Goal: Transaction & Acquisition: Purchase product/service

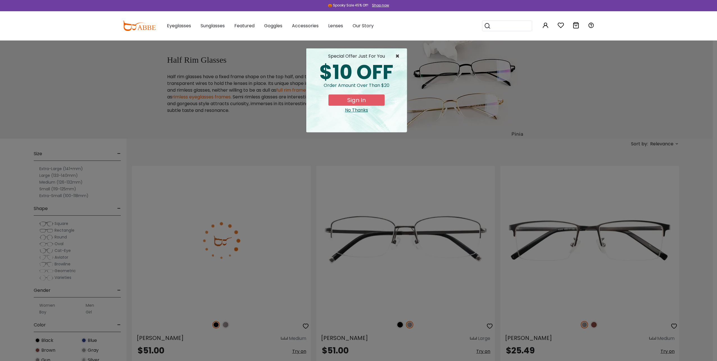
click at [396, 56] on span "×" at bounding box center [398, 56] width 7 height 7
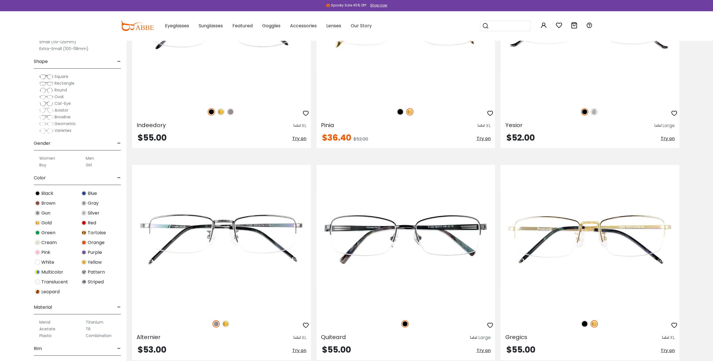
scroll to position [3603, 0]
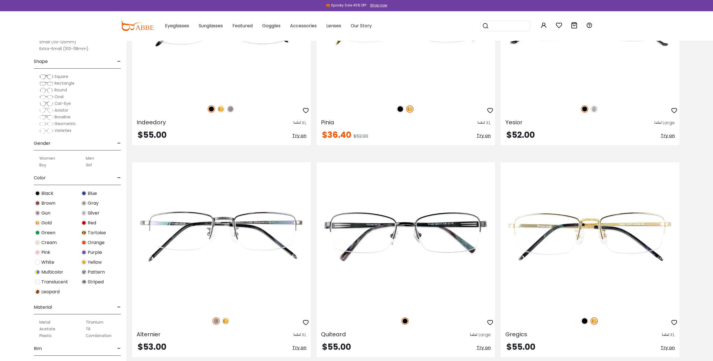
click at [47, 96] on img at bounding box center [46, 97] width 14 height 6
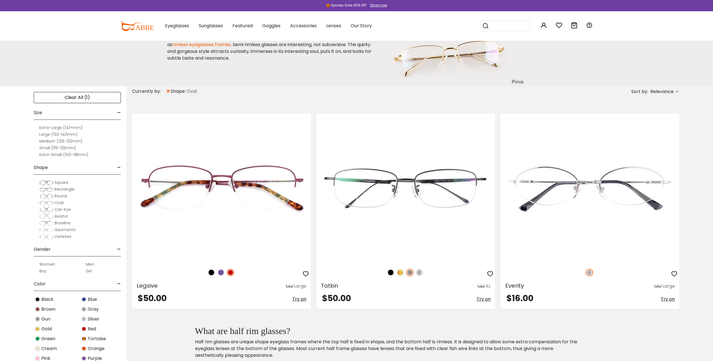
scroll to position [53, 0]
click at [90, 262] on label "Men" at bounding box center [90, 263] width 8 height 7
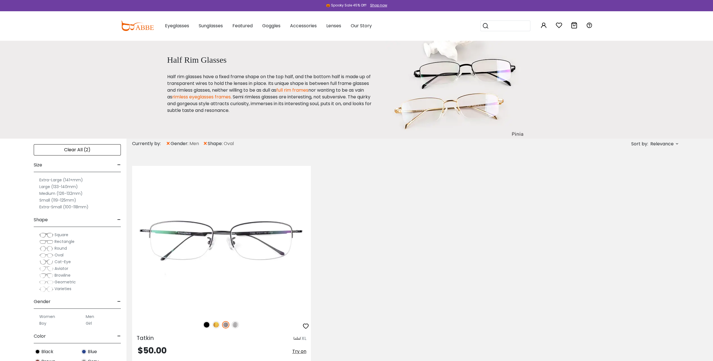
click at [46, 315] on label "Women" at bounding box center [47, 316] width 16 height 7
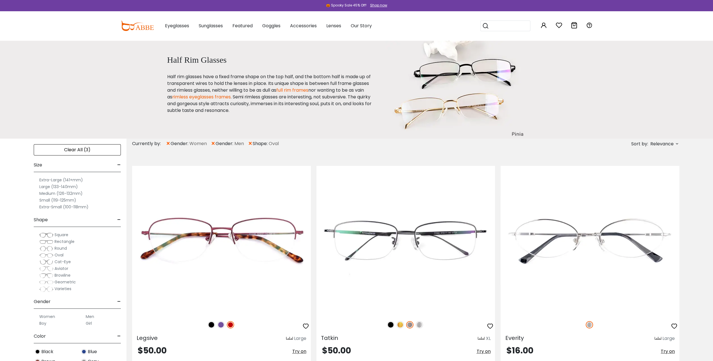
click at [43, 322] on label "Boy" at bounding box center [42, 323] width 7 height 7
click at [42, 323] on label "Boy" at bounding box center [42, 323] width 7 height 7
click at [90, 322] on label "Girl" at bounding box center [89, 323] width 6 height 7
click at [51, 315] on label "Women" at bounding box center [47, 316] width 16 height 7
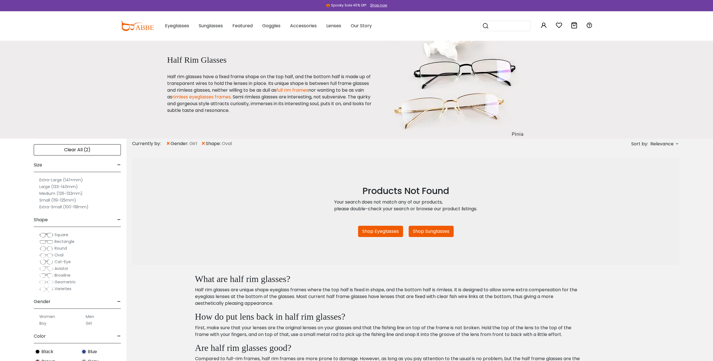
click at [48, 315] on label "Women" at bounding box center [47, 316] width 16 height 7
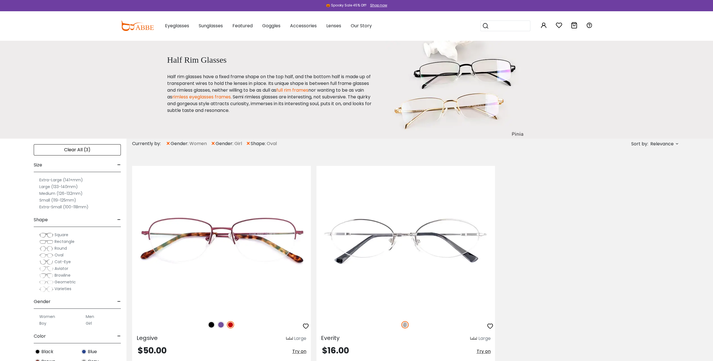
click at [91, 316] on label "Men" at bounding box center [90, 316] width 8 height 7
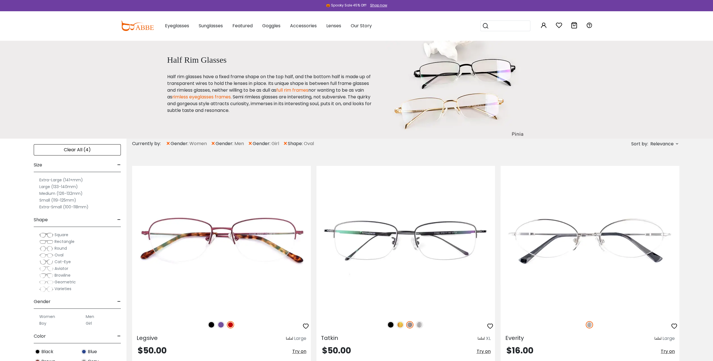
click at [91, 316] on label "Men" at bounding box center [90, 316] width 8 height 7
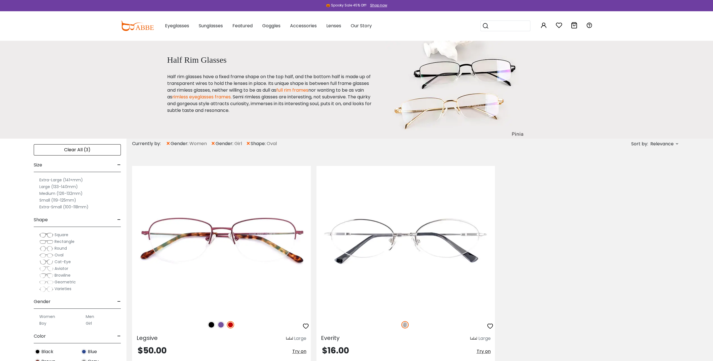
click at [88, 314] on label "Men" at bounding box center [90, 316] width 8 height 7
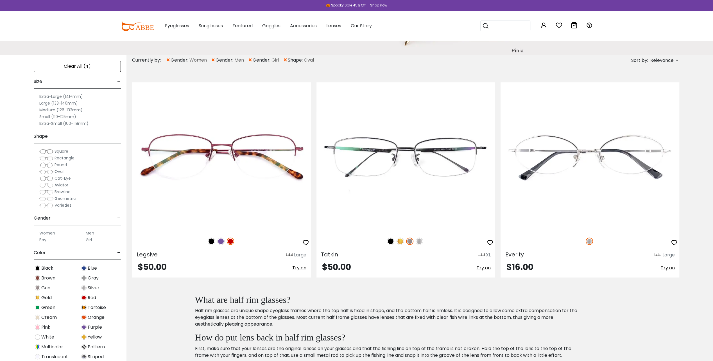
scroll to position [95, 0]
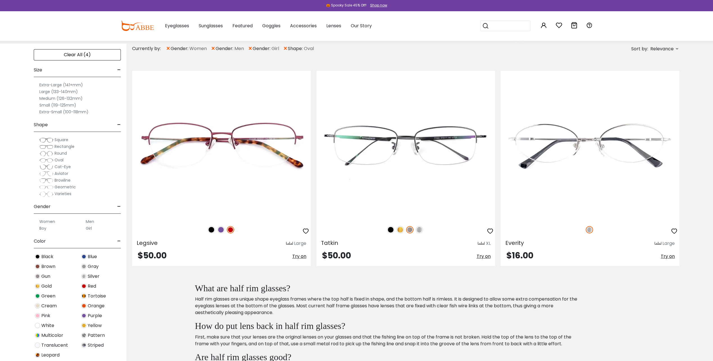
click at [42, 152] on img at bounding box center [46, 154] width 14 height 6
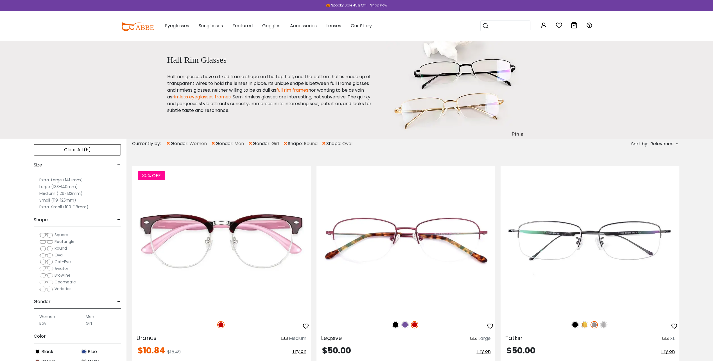
click at [61, 240] on span "Rectangle" at bounding box center [64, 242] width 20 height 6
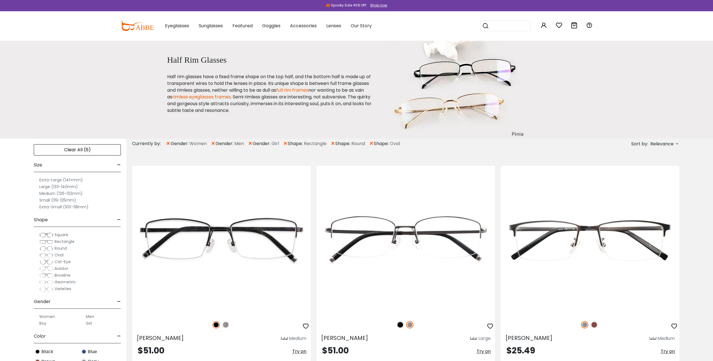
click at [58, 254] on span "Oval" at bounding box center [58, 255] width 9 height 6
click at [59, 253] on span "Oval" at bounding box center [58, 255] width 9 height 6
click at [62, 191] on label "Medium (126-132mm)" at bounding box center [60, 193] width 43 height 7
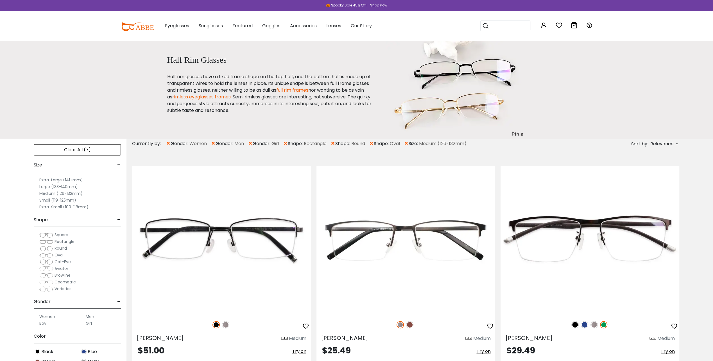
click at [56, 185] on label "Large (133-140mm)" at bounding box center [58, 186] width 38 height 7
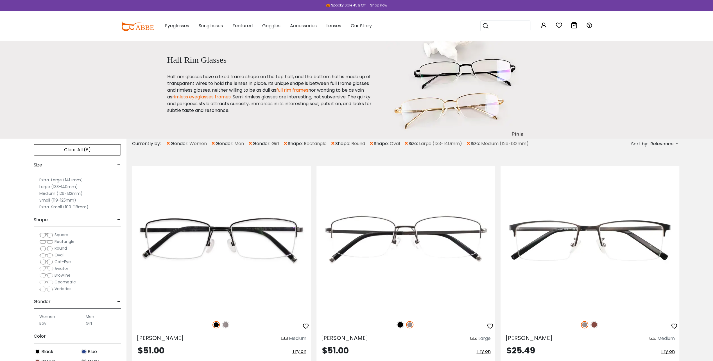
click at [45, 253] on img at bounding box center [46, 255] width 14 height 6
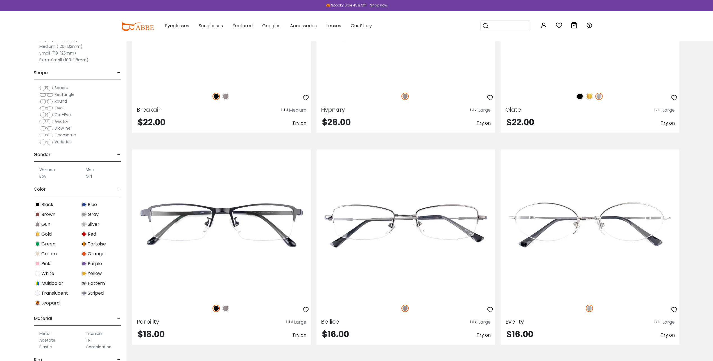
scroll to position [3412, 0]
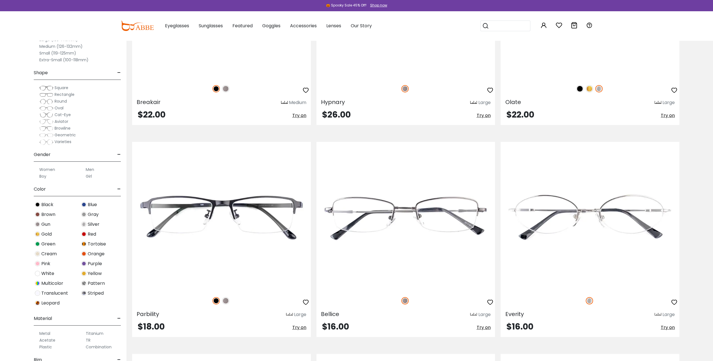
click at [88, 170] on label "Men" at bounding box center [90, 169] width 8 height 7
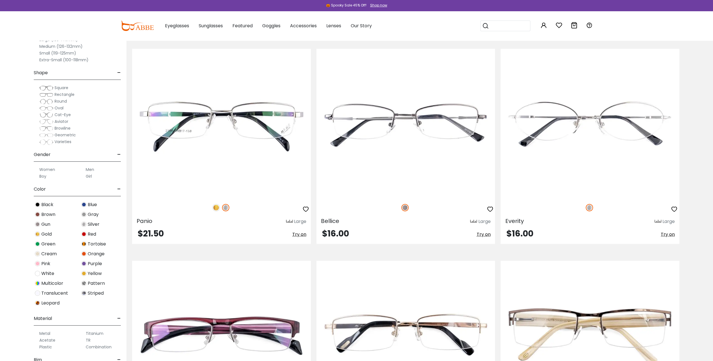
scroll to position [975, 0]
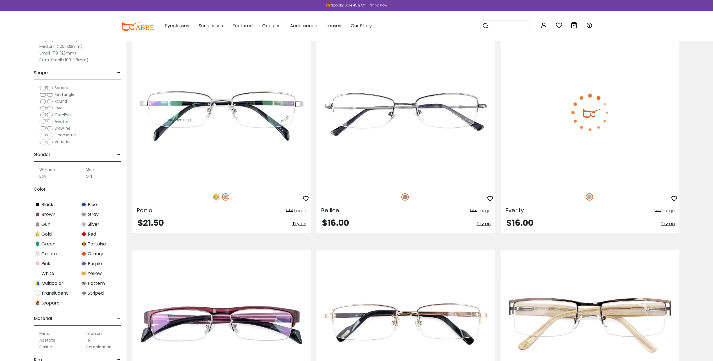
click at [669, 222] on span "Try on" at bounding box center [667, 223] width 14 height 6
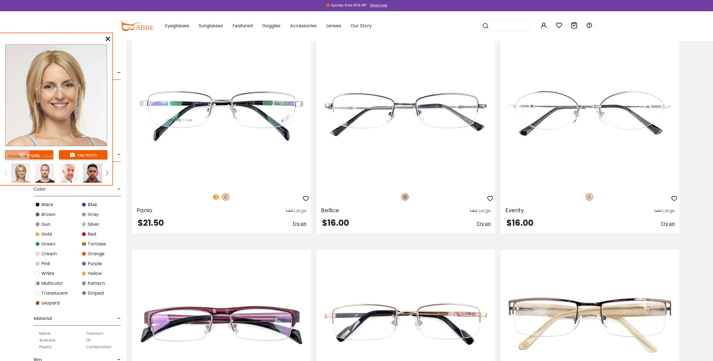
click at [46, 171] on img at bounding box center [44, 172] width 19 height 19
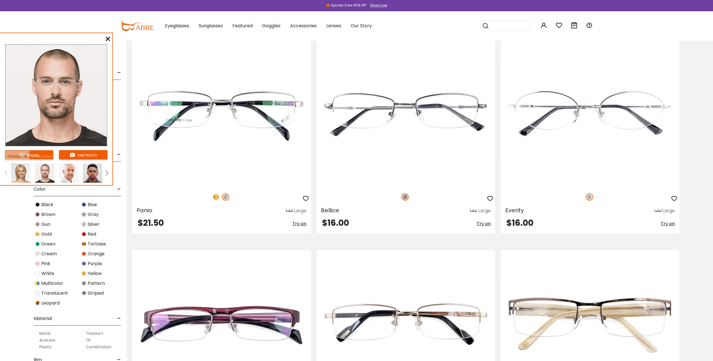
click at [74, 169] on img at bounding box center [68, 172] width 19 height 19
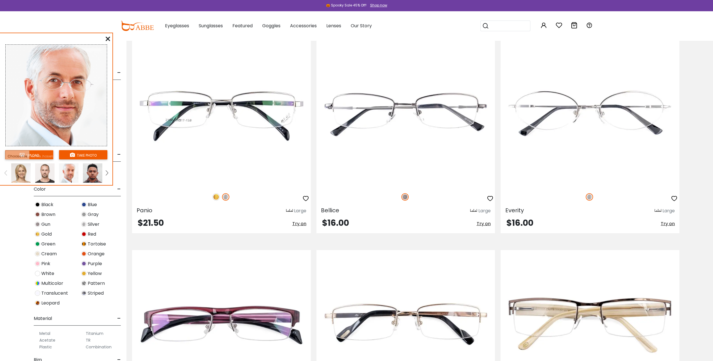
click at [94, 172] on img at bounding box center [92, 172] width 19 height 19
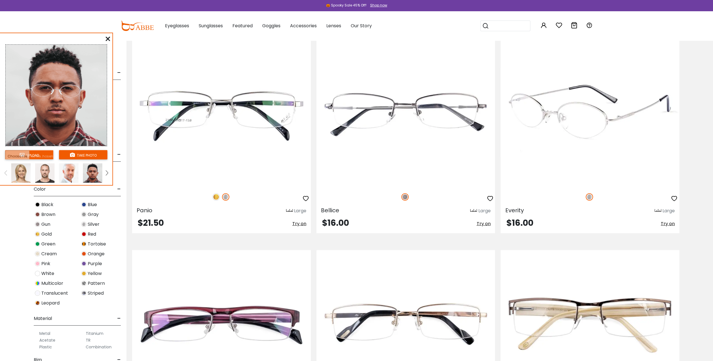
click at [593, 125] on img at bounding box center [589, 112] width 179 height 149
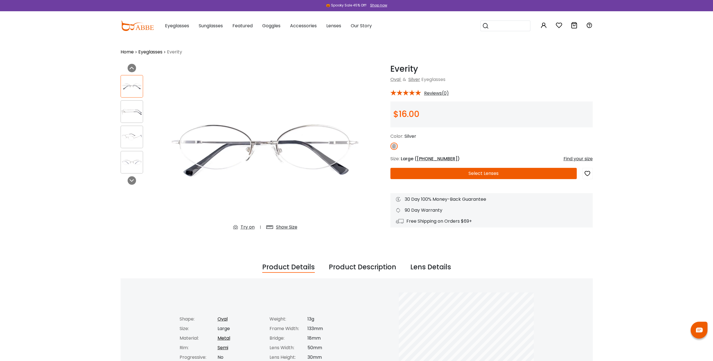
click at [487, 172] on button "Select Lenses" at bounding box center [483, 173] width 186 height 11
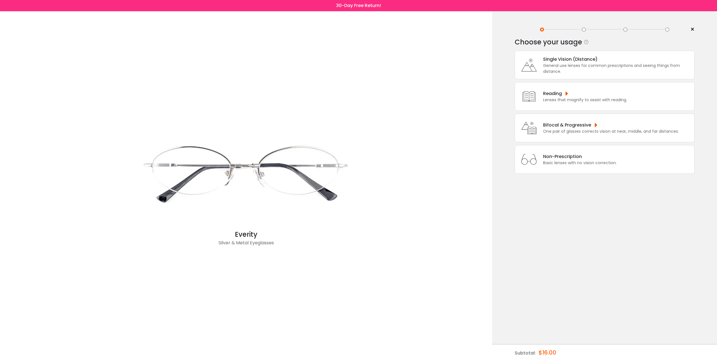
click at [564, 128] on div "One pair of glasses corrects vision at near, middle, and far distances." at bounding box center [611, 131] width 136 height 6
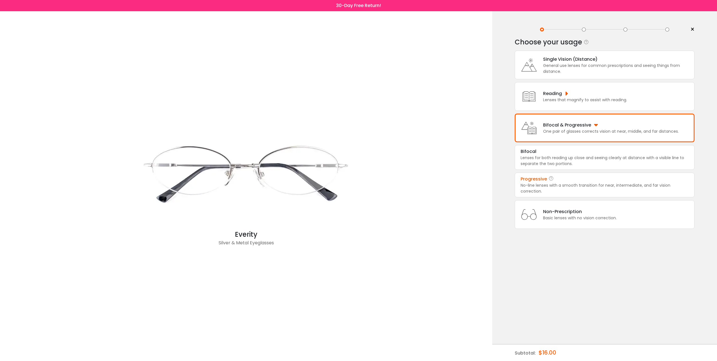
click at [566, 184] on div "No-line lenses with a smooth transition for near, intermediate, and far vision …" at bounding box center [605, 188] width 168 height 12
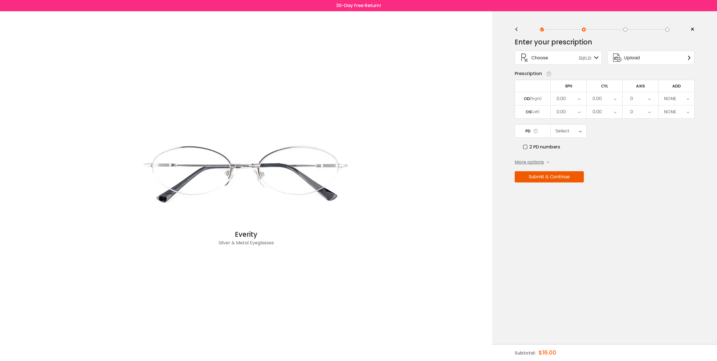
click at [576, 95] on div "0.00" at bounding box center [569, 98] width 36 height 13
click at [574, 127] on li "-0.50" at bounding box center [569, 127] width 36 height 10
click at [576, 99] on div "-0.50" at bounding box center [569, 98] width 36 height 13
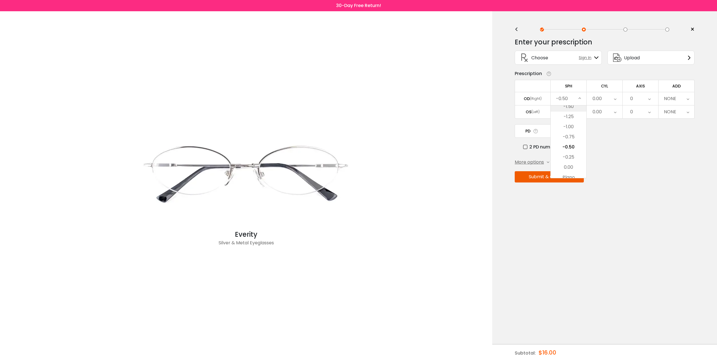
click at [568, 106] on li "-1.50" at bounding box center [569, 106] width 36 height 10
click at [579, 96] on icon at bounding box center [579, 98] width 3 height 13
click at [571, 107] on li "-2.50" at bounding box center [569, 106] width 36 height 10
click at [573, 97] on div "-2.50" at bounding box center [569, 98] width 36 height 13
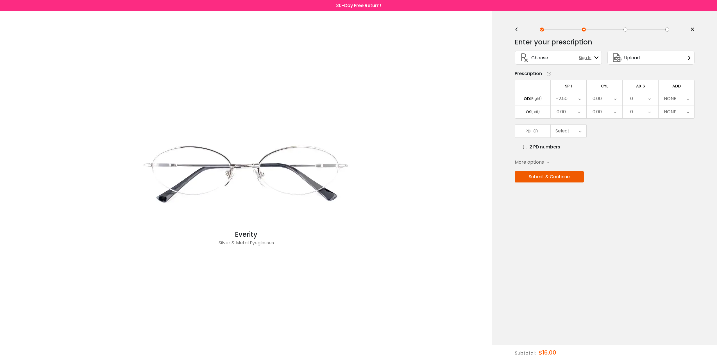
scroll to position [671, 0]
click at [579, 96] on icon at bounding box center [579, 98] width 3 height 13
click at [579, 97] on icon at bounding box center [579, 98] width 3 height 13
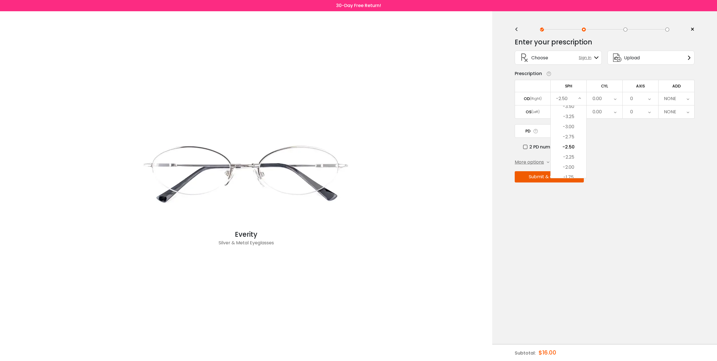
click at [579, 97] on icon at bounding box center [579, 98] width 3 height 13
click at [575, 105] on li "-3.50" at bounding box center [569, 106] width 36 height 10
click at [581, 97] on icon at bounding box center [579, 98] width 3 height 13
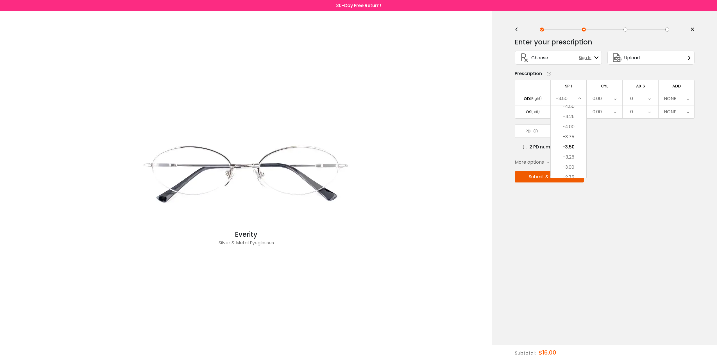
click at [579, 97] on icon at bounding box center [579, 98] width 3 height 13
click at [575, 106] on li "-4.50" at bounding box center [569, 106] width 36 height 10
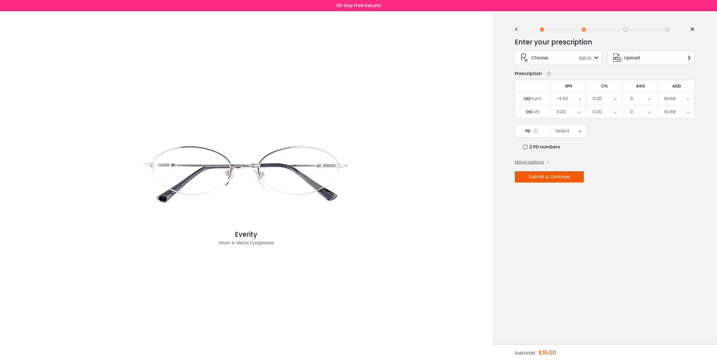
click at [580, 98] on icon at bounding box center [579, 98] width 3 height 13
click at [570, 125] on li "-5.00" at bounding box center [569, 127] width 36 height 10
click at [575, 112] on div "0.00" at bounding box center [569, 111] width 36 height 13
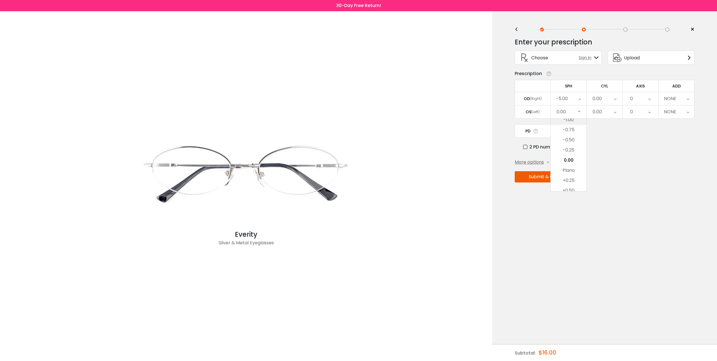
click at [573, 120] on li "-1.00" at bounding box center [569, 120] width 36 height 10
click at [578, 112] on icon at bounding box center [579, 111] width 3 height 13
click at [577, 119] on li "-2.00" at bounding box center [569, 120] width 36 height 10
click at [579, 110] on icon at bounding box center [579, 111] width 3 height 13
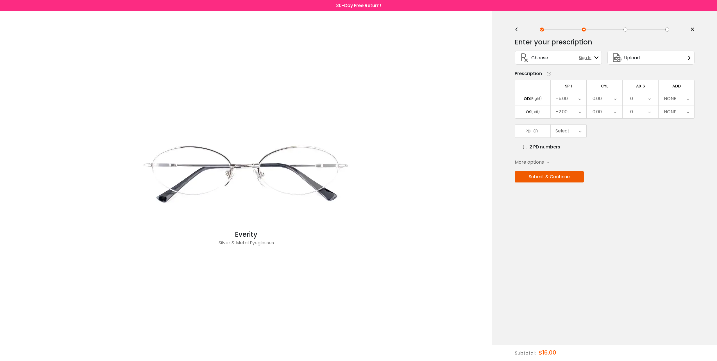
scroll to position [692, 0]
click at [576, 118] on li "-3.00" at bounding box center [569, 120] width 36 height 10
click at [579, 111] on icon at bounding box center [579, 111] width 3 height 13
click at [575, 120] on li "-4.00" at bounding box center [569, 120] width 36 height 10
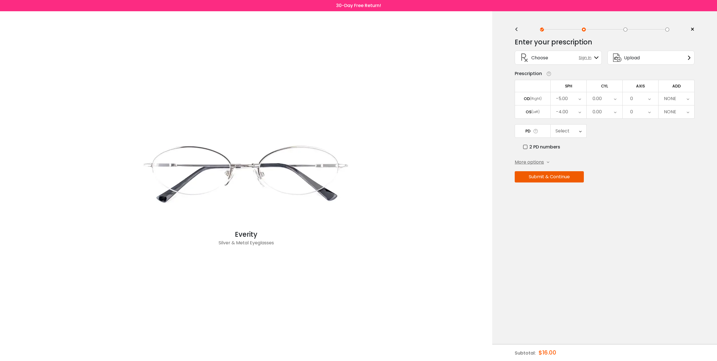
click at [579, 108] on icon at bounding box center [579, 111] width 3 height 13
click at [575, 126] on li "-4.75" at bounding box center [569, 130] width 36 height 10
click at [612, 98] on div "0.00" at bounding box center [605, 98] width 36 height 13
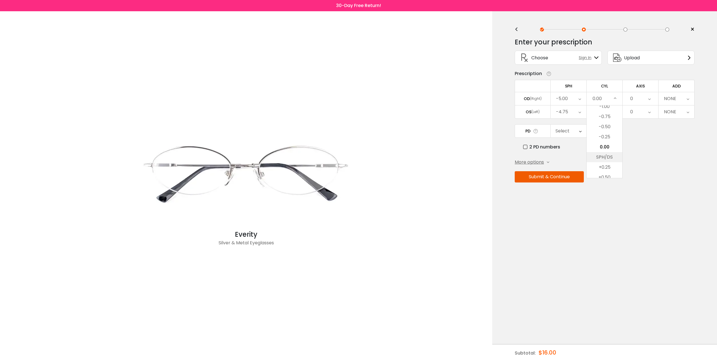
click at [610, 153] on li "SPH/DS" at bounding box center [605, 157] width 36 height 10
click at [615, 98] on div "SPH/DS" at bounding box center [605, 98] width 36 height 13
click at [599, 97] on div "SPH/DS" at bounding box center [599, 98] width 17 height 11
click at [617, 97] on icon at bounding box center [617, 98] width 3 height 13
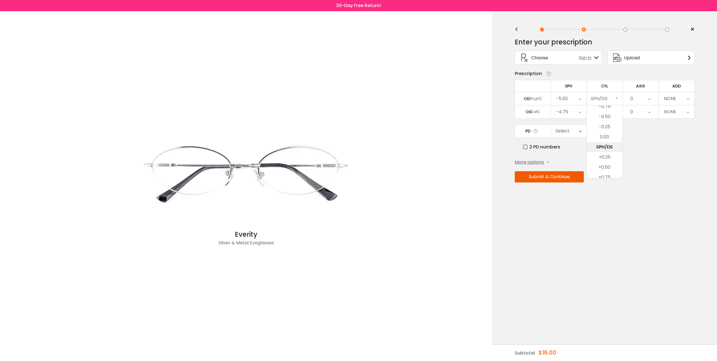
click at [610, 148] on li "SPH/DS" at bounding box center [605, 147] width 36 height 10
click at [617, 96] on icon at bounding box center [617, 98] width 3 height 13
click at [615, 112] on icon at bounding box center [615, 111] width 3 height 13
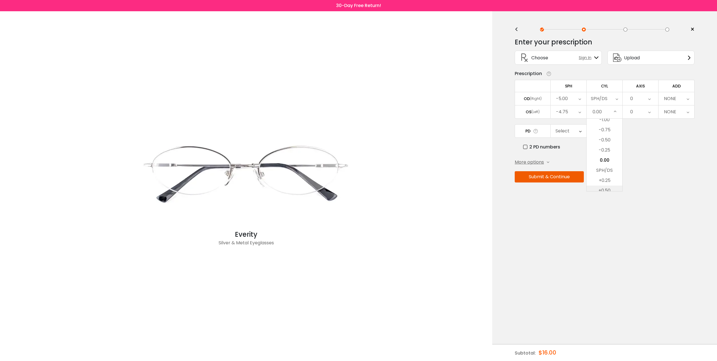
click at [605, 188] on li "+0.50" at bounding box center [605, 190] width 36 height 10
click at [609, 110] on div "+0.50" at bounding box center [605, 111] width 36 height 13
click at [610, 167] on li "+0.75" at bounding box center [605, 170] width 36 height 10
click at [648, 112] on div "0" at bounding box center [641, 111] width 36 height 13
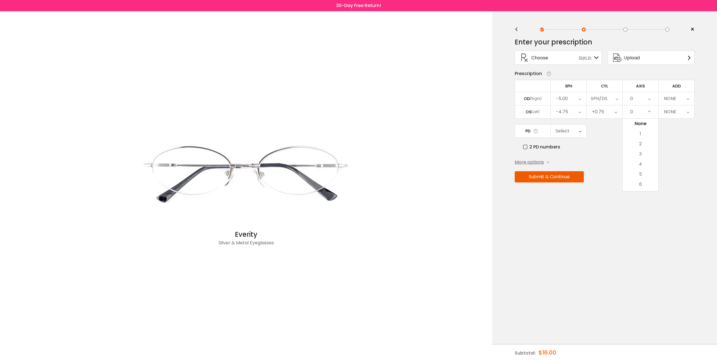
click at [643, 185] on li "6" at bounding box center [641, 184] width 36 height 10
click at [648, 112] on icon at bounding box center [649, 111] width 3 height 13
click at [643, 186] on li "9" at bounding box center [641, 190] width 36 height 10
click at [642, 108] on div "9" at bounding box center [641, 111] width 36 height 13
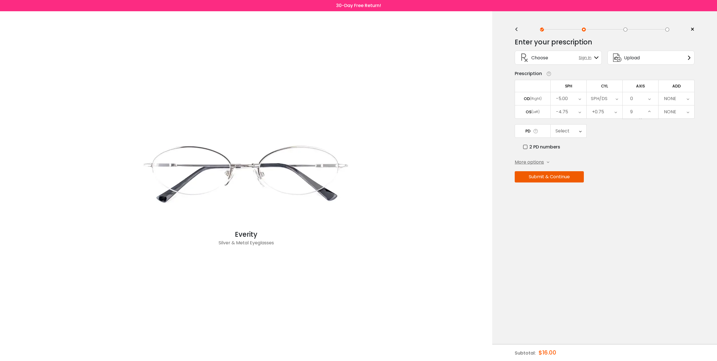
scroll to position [54, 0]
click at [642, 189] on li "12" at bounding box center [641, 190] width 36 height 10
click at [650, 112] on icon at bounding box center [649, 111] width 3 height 13
click at [646, 187] on li "15" at bounding box center [641, 190] width 36 height 10
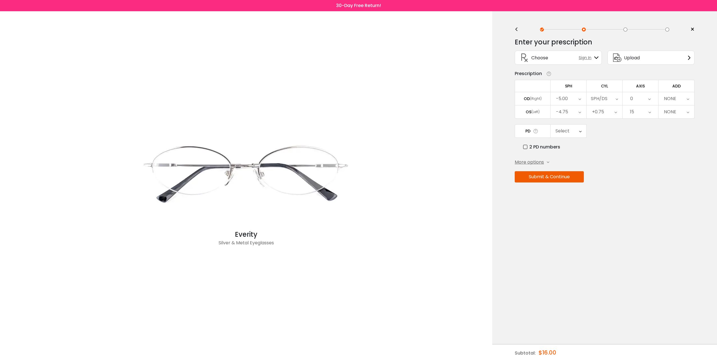
click at [649, 112] on icon at bounding box center [649, 111] width 3 height 13
click at [647, 189] on li "18" at bounding box center [641, 190] width 36 height 10
click at [646, 110] on div "18" at bounding box center [641, 111] width 36 height 13
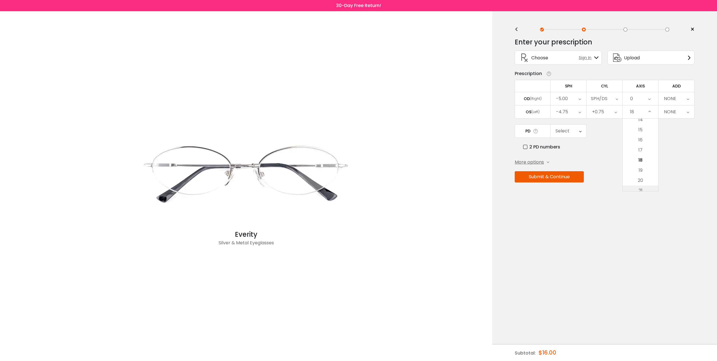
click at [647, 189] on li "21" at bounding box center [641, 190] width 36 height 10
click at [649, 112] on icon at bounding box center [649, 111] width 3 height 13
click at [646, 187] on li "24" at bounding box center [641, 190] width 36 height 10
click at [649, 112] on icon at bounding box center [650, 111] width 3 height 13
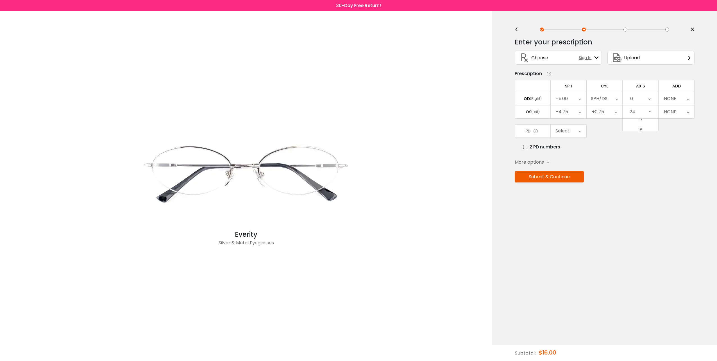
scroll to position [206, 0]
click at [648, 187] on li "27" at bounding box center [641, 190] width 36 height 10
click at [651, 111] on icon at bounding box center [650, 111] width 3 height 13
click at [646, 189] on li "30" at bounding box center [641, 190] width 36 height 10
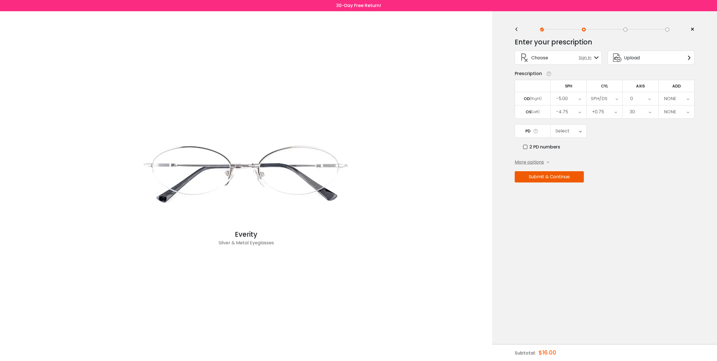
click at [649, 111] on icon at bounding box center [650, 111] width 3 height 13
click at [643, 188] on li "33" at bounding box center [641, 190] width 36 height 10
click at [653, 111] on div "33" at bounding box center [641, 111] width 36 height 13
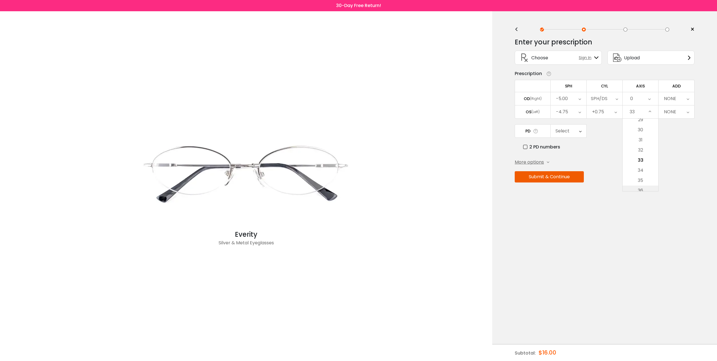
click at [641, 188] on li "36" at bounding box center [641, 190] width 36 height 10
click at [649, 110] on icon at bounding box center [650, 111] width 3 height 13
click at [644, 187] on li "39" at bounding box center [641, 190] width 36 height 10
click at [647, 113] on div "39" at bounding box center [641, 111] width 36 height 13
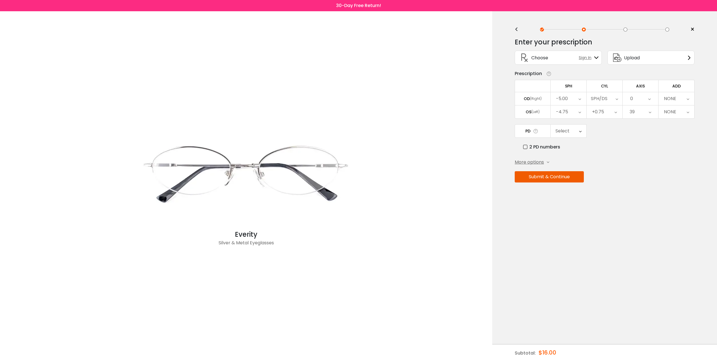
scroll to position [358, 0]
click at [644, 188] on li "42" at bounding box center [641, 190] width 36 height 10
click at [649, 109] on icon at bounding box center [650, 111] width 3 height 13
click at [641, 188] on li "45" at bounding box center [641, 190] width 36 height 10
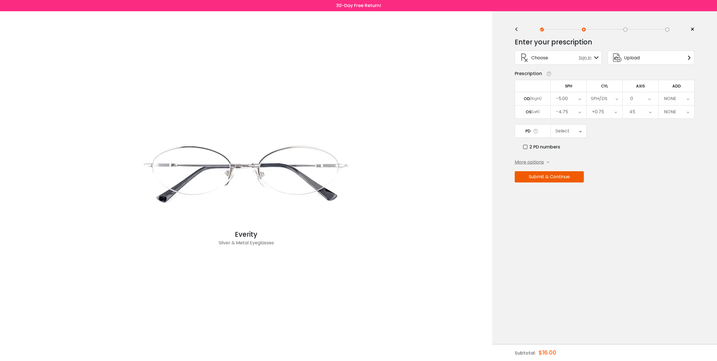
click at [646, 111] on div "45" at bounding box center [641, 111] width 36 height 13
click at [642, 186] on li "48" at bounding box center [641, 190] width 36 height 10
click at [649, 112] on icon at bounding box center [650, 111] width 3 height 13
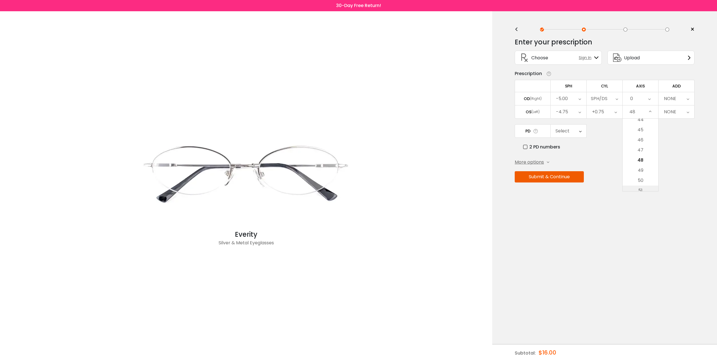
click at [641, 185] on li "51" at bounding box center [641, 190] width 36 height 10
click at [649, 108] on icon at bounding box center [649, 111] width 3 height 13
click at [643, 188] on li "54" at bounding box center [641, 190] width 36 height 10
click at [651, 111] on icon at bounding box center [650, 111] width 3 height 13
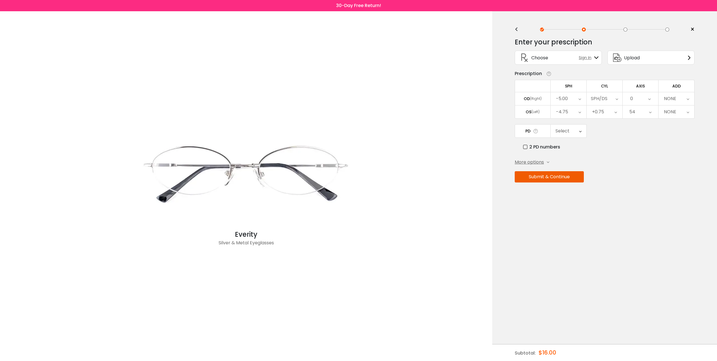
scroll to position [510, 0]
click at [644, 185] on li "57" at bounding box center [641, 190] width 36 height 10
click at [647, 111] on div "57" at bounding box center [641, 111] width 36 height 13
click at [640, 188] on li "60" at bounding box center [641, 190] width 36 height 10
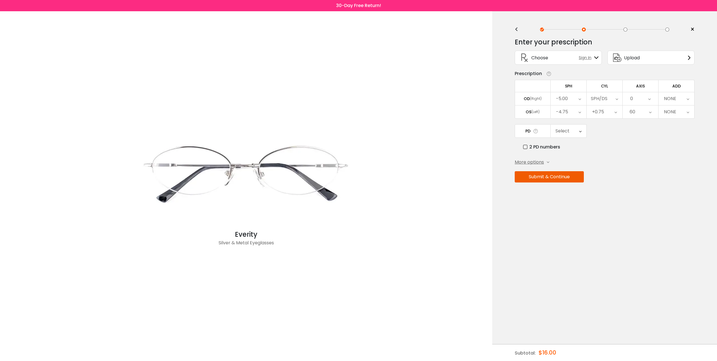
click at [683, 97] on div "NONE" at bounding box center [676, 98] width 36 height 13
click at [681, 170] on li "+1.75" at bounding box center [676, 171] width 36 height 10
click at [678, 96] on div "+1.75" at bounding box center [676, 98] width 36 height 13
click at [680, 164] on li "+2.25" at bounding box center [676, 167] width 36 height 10
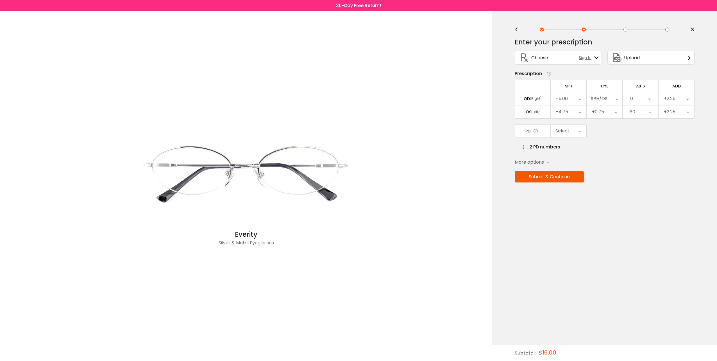
click at [684, 97] on div "+2.25" at bounding box center [676, 98] width 36 height 13
click at [682, 157] on li "+2.50" at bounding box center [676, 157] width 36 height 10
click at [548, 161] on icon at bounding box center [548, 162] width 3 height 3
click at [517, 179] on label "Save My Prescription" at bounding box center [541, 181] width 53 height 7
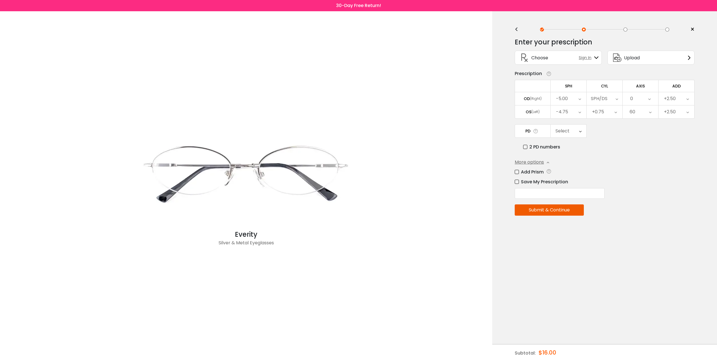
click at [543, 191] on input "text" at bounding box center [560, 193] width 90 height 11
click at [539, 189] on input "text" at bounding box center [560, 193] width 90 height 11
click at [533, 190] on input "text" at bounding box center [560, 193] width 90 height 11
type input "*"
type input "**********"
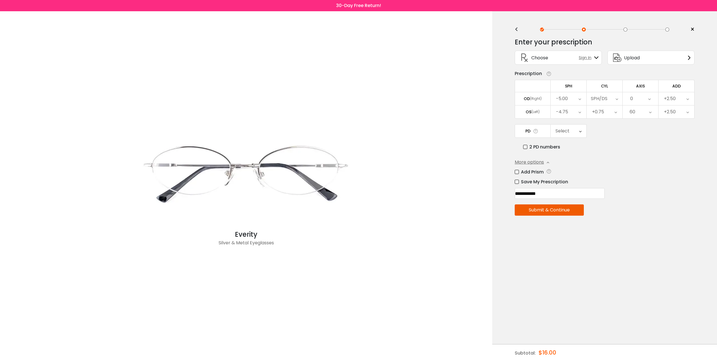
click at [556, 206] on button "Submit & Continue" at bounding box center [549, 209] width 69 height 11
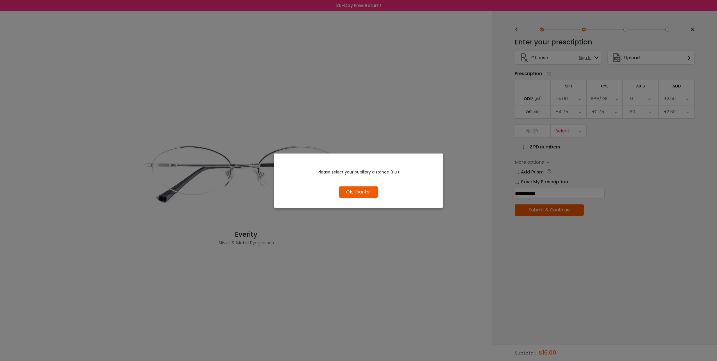
click at [360, 189] on button "Ok, thanks!" at bounding box center [358, 191] width 39 height 11
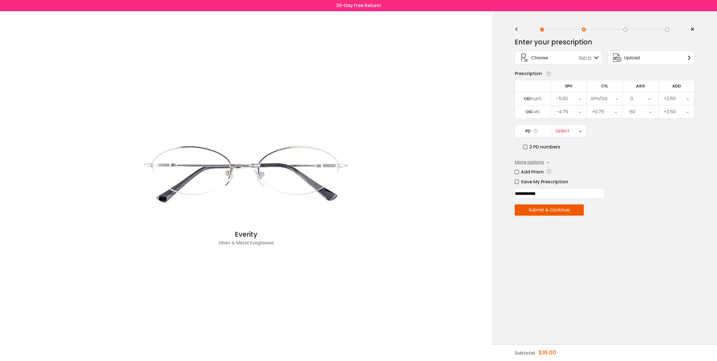
click at [576, 128] on div "Select" at bounding box center [569, 130] width 36 height 13
click at [526, 143] on label "2 PD numbers" at bounding box center [541, 146] width 37 height 7
click at [580, 130] on icon at bounding box center [581, 130] width 3 height 13
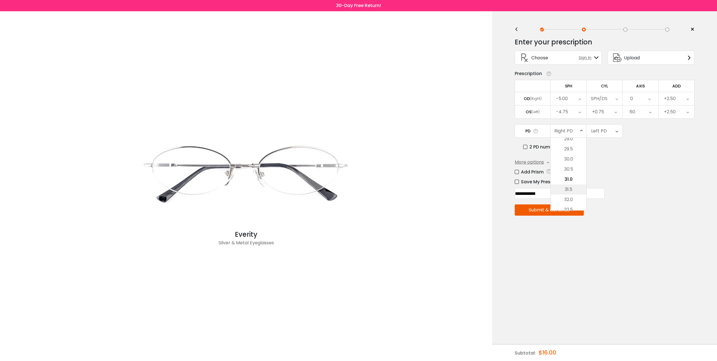
click at [566, 187] on li "31.5" at bounding box center [569, 189] width 36 height 10
click at [578, 129] on icon at bounding box center [578, 130] width 3 height 13
click at [570, 167] on li "31.0" at bounding box center [569, 169] width 36 height 10
click at [612, 131] on div "Left PD" at bounding box center [605, 130] width 36 height 13
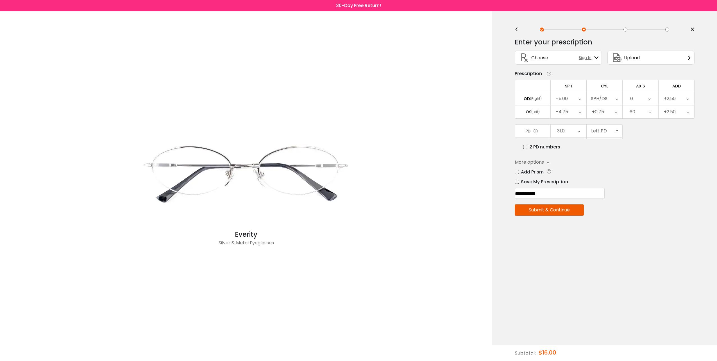
scroll to position [125, 0]
click at [606, 195] on li "32.0" at bounding box center [605, 199] width 36 height 10
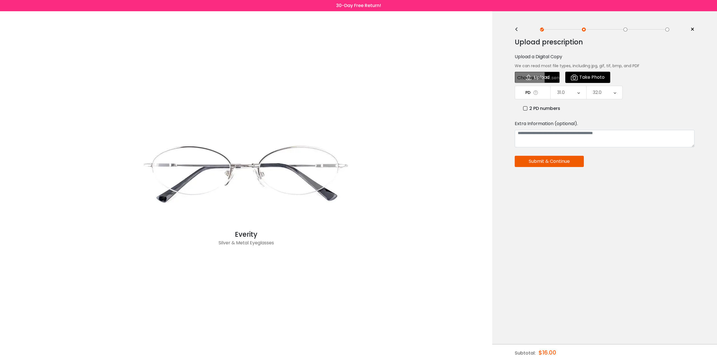
click at [404, 208] on button "Submit & Continue" at bounding box center [369, 209] width 69 height 11
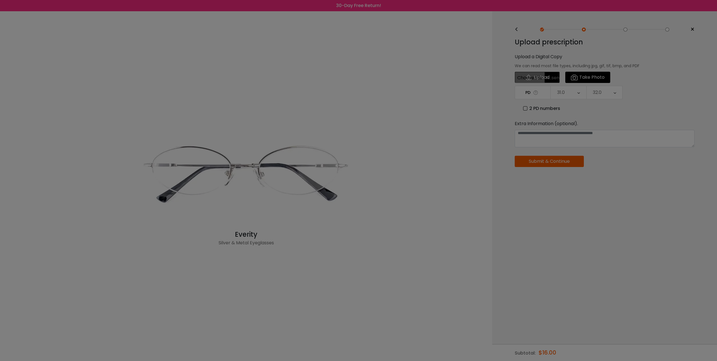
click at [541, 78] on div at bounding box center [358, 180] width 717 height 361
click at [528, 76] on div at bounding box center [358, 180] width 717 height 361
click at [549, 77] on div at bounding box center [358, 180] width 717 height 361
click at [539, 93] on div at bounding box center [358, 180] width 717 height 361
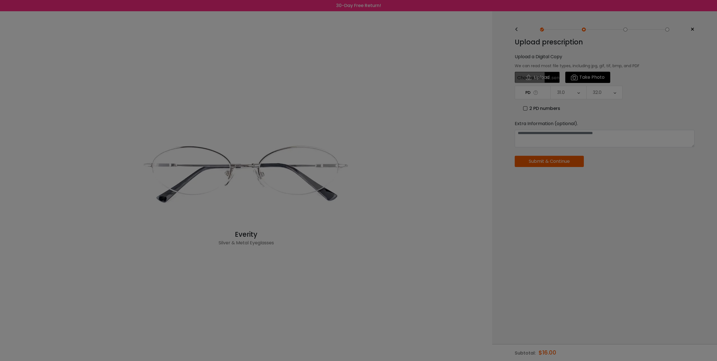
click at [565, 133] on div at bounding box center [358, 180] width 717 height 361
click at [548, 76] on div at bounding box center [358, 180] width 717 height 361
click at [549, 78] on div at bounding box center [358, 180] width 717 height 361
click at [550, 80] on div at bounding box center [358, 180] width 717 height 361
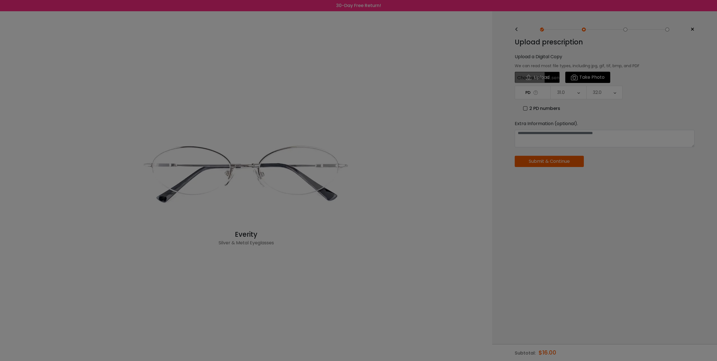
click at [580, 81] on div at bounding box center [358, 180] width 717 height 361
click at [535, 352] on div at bounding box center [358, 180] width 717 height 361
click at [586, 29] on div at bounding box center [358, 180] width 717 height 361
click at [516, 28] on div at bounding box center [358, 180] width 717 height 361
click at [516, 29] on div at bounding box center [358, 180] width 717 height 361
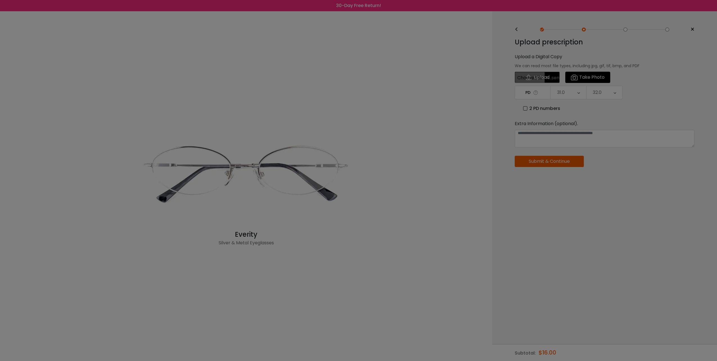
click at [516, 29] on div at bounding box center [358, 180] width 717 height 361
drag, startPoint x: 552, startPoint y: 200, endPoint x: 548, endPoint y: 201, distance: 3.8
click at [551, 200] on div at bounding box center [358, 180] width 717 height 361
click at [538, 93] on div at bounding box center [358, 180] width 717 height 361
drag, startPoint x: 538, startPoint y: 93, endPoint x: 549, endPoint y: 92, distance: 11.5
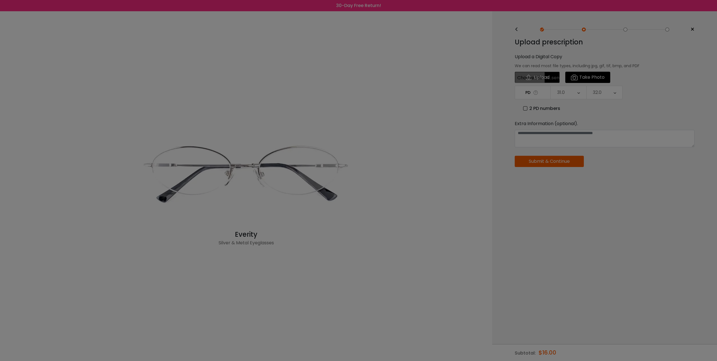
click at [542, 93] on div at bounding box center [358, 180] width 717 height 361
click at [573, 92] on div at bounding box center [358, 180] width 717 height 361
click at [580, 92] on div at bounding box center [358, 180] width 717 height 361
click at [548, 78] on div at bounding box center [358, 180] width 717 height 361
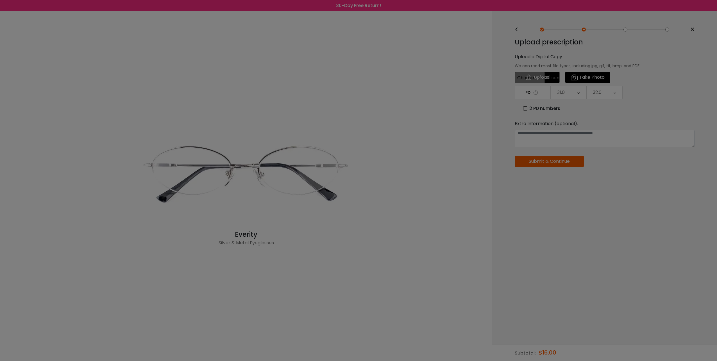
click at [548, 78] on div at bounding box center [358, 180] width 717 height 361
click at [547, 78] on div at bounding box center [358, 180] width 717 height 361
click at [545, 78] on div at bounding box center [358, 180] width 717 height 361
click at [543, 78] on div at bounding box center [358, 180] width 717 height 361
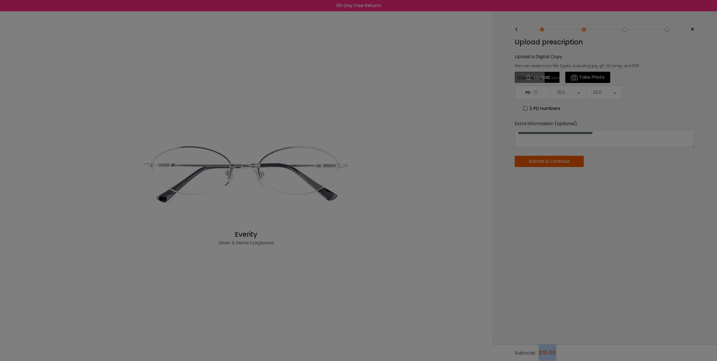
click at [543, 78] on div at bounding box center [358, 180] width 717 height 361
click at [658, 99] on div at bounding box center [358, 180] width 717 height 361
click at [519, 356] on div at bounding box center [358, 180] width 717 height 361
click at [539, 77] on div at bounding box center [358, 180] width 717 height 361
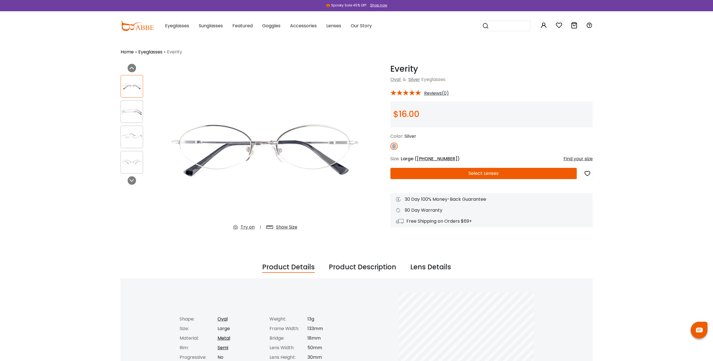
click at [483, 175] on button "Select Lenses" at bounding box center [483, 173] width 186 height 11
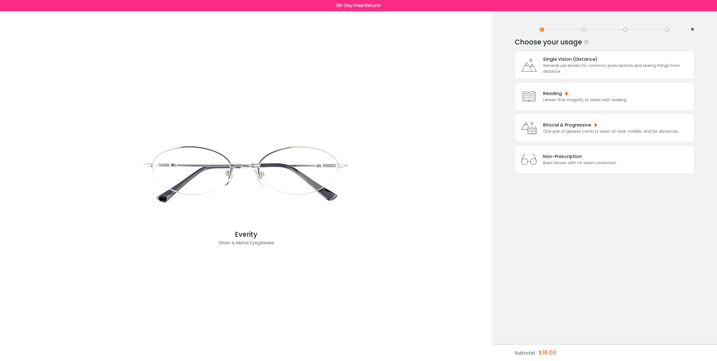
click at [537, 126] on icon at bounding box center [529, 128] width 22 height 22
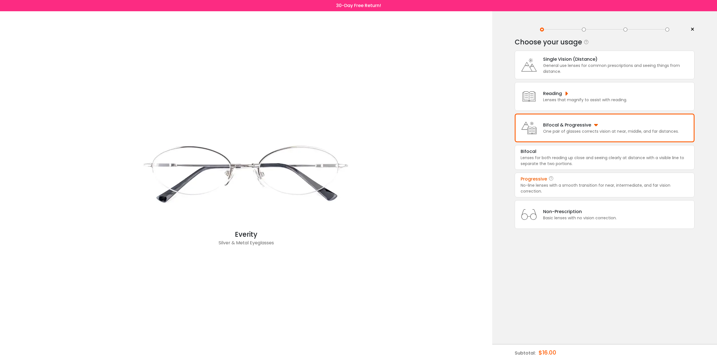
click at [535, 176] on div "Progressive" at bounding box center [534, 179] width 26 height 7
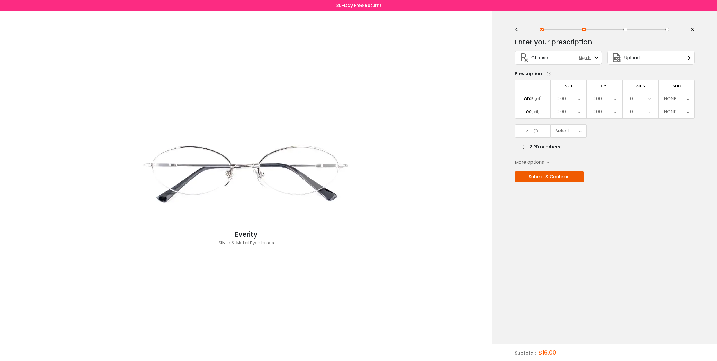
click at [578, 98] on icon at bounding box center [579, 98] width 3 height 13
click at [573, 106] on li "-1.00" at bounding box center [569, 106] width 36 height 10
click at [577, 95] on div "-1.00" at bounding box center [569, 98] width 36 height 13
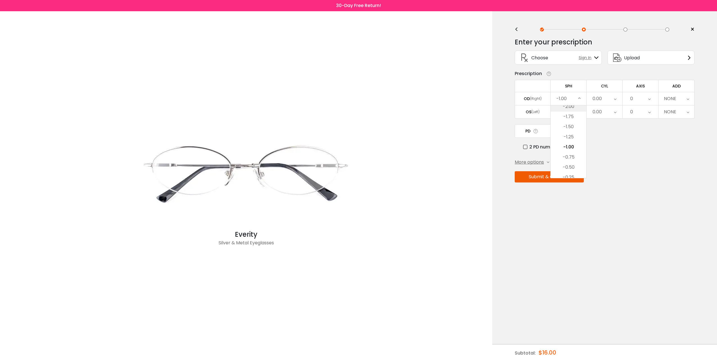
click at [576, 105] on li "-2.00" at bounding box center [569, 106] width 36 height 10
click at [574, 94] on div "-2.00" at bounding box center [569, 98] width 36 height 13
click at [575, 106] on li "-3.00" at bounding box center [569, 106] width 36 height 10
click at [579, 95] on icon at bounding box center [579, 98] width 3 height 13
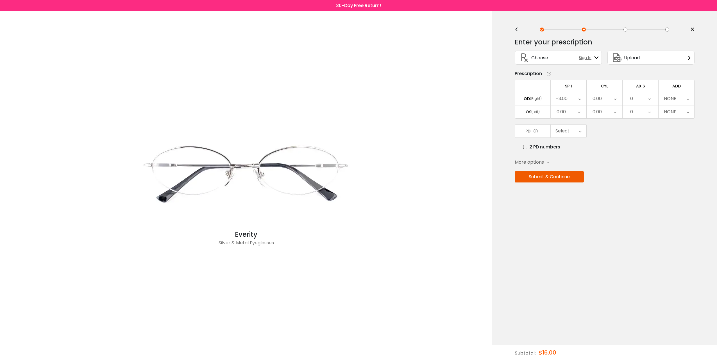
scroll to position [651, 0]
click at [573, 106] on li "-4.00" at bounding box center [569, 106] width 36 height 10
click at [573, 97] on div "-4.00" at bounding box center [569, 98] width 36 height 13
click at [575, 106] on li "-5.00" at bounding box center [569, 106] width 36 height 10
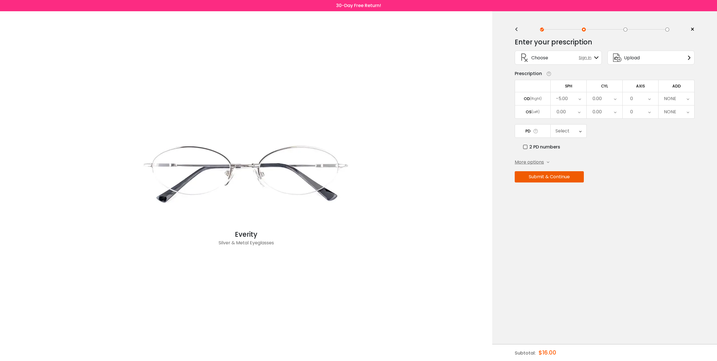
click at [570, 110] on div "0.00" at bounding box center [569, 111] width 36 height 13
click at [571, 121] on li "-1.00" at bounding box center [569, 120] width 36 height 10
click at [569, 111] on div "-1.00" at bounding box center [569, 111] width 36 height 13
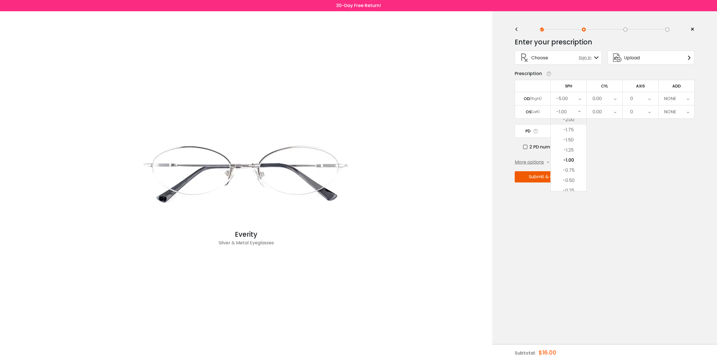
click at [570, 118] on li "-2.00" at bounding box center [569, 120] width 36 height 10
click at [567, 109] on div "-2.00" at bounding box center [562, 111] width 12 height 11
click at [570, 118] on li "-3.00" at bounding box center [569, 120] width 36 height 10
click at [569, 110] on div "-3.00" at bounding box center [569, 111] width 36 height 13
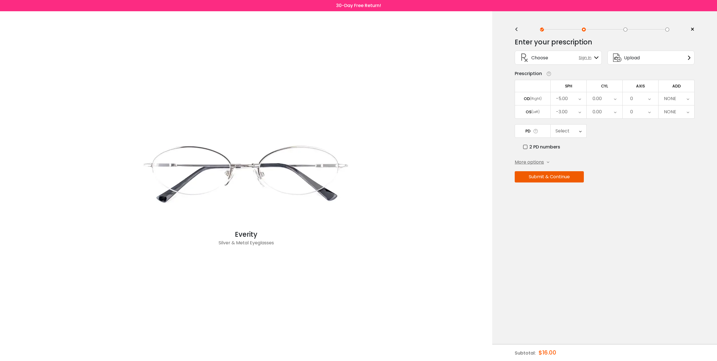
scroll to position [651, 0]
click at [570, 119] on li "-4.00" at bounding box center [569, 120] width 36 height 10
click at [568, 108] on div "-4.00" at bounding box center [569, 111] width 36 height 13
click at [571, 128] on li "-4.75" at bounding box center [569, 130] width 36 height 10
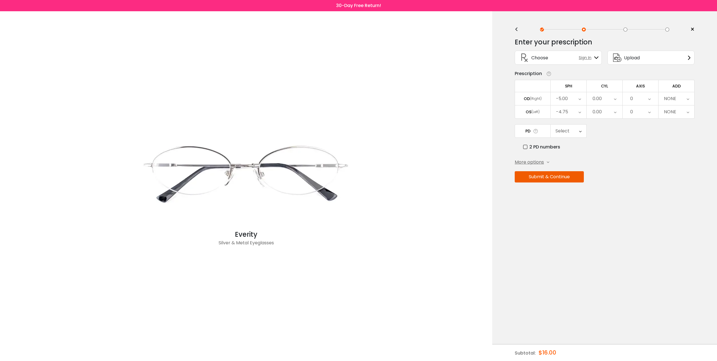
click at [615, 98] on icon at bounding box center [615, 98] width 3 height 13
click at [602, 154] on li "SPH/DS" at bounding box center [605, 157] width 36 height 10
click at [612, 111] on div "0.00" at bounding box center [605, 111] width 36 height 13
click at [610, 186] on li "+0.50" at bounding box center [605, 190] width 36 height 10
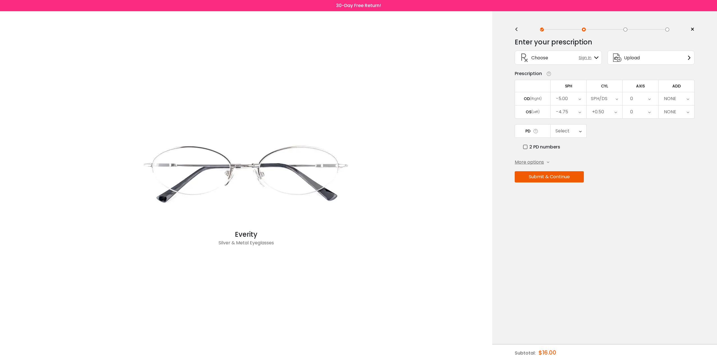
click at [608, 113] on div "+0.50" at bounding box center [605, 111] width 36 height 13
click at [608, 171] on li "+0.75" at bounding box center [605, 170] width 36 height 10
click at [650, 112] on icon at bounding box center [649, 111] width 3 height 13
click at [648, 110] on icon at bounding box center [649, 111] width 3 height 13
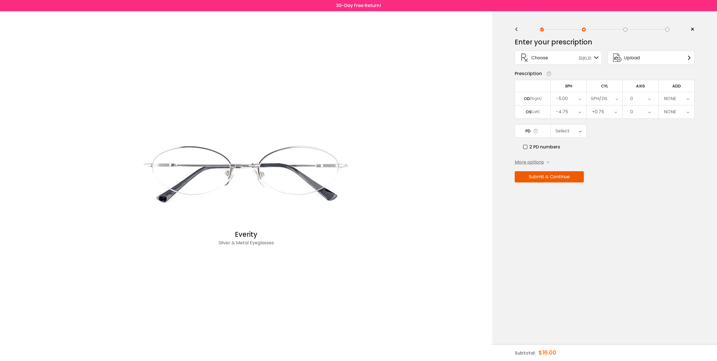
click at [648, 110] on icon at bounding box center [649, 111] width 3 height 13
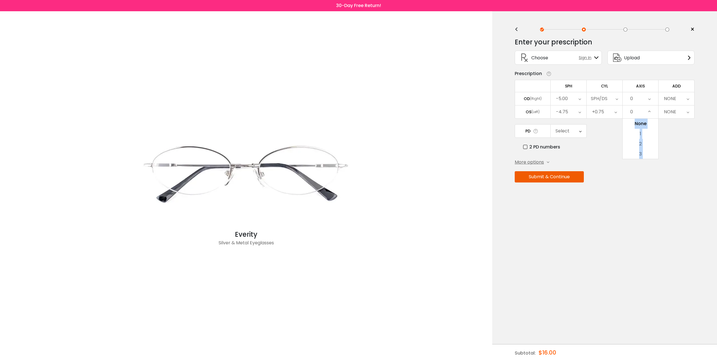
click at [648, 110] on icon at bounding box center [649, 111] width 3 height 13
drag, startPoint x: 643, startPoint y: 136, endPoint x: 651, endPoint y: 178, distance: 42.5
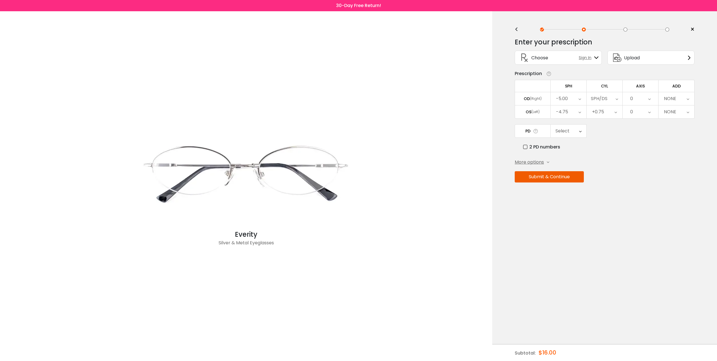
click at [649, 111] on icon at bounding box center [649, 111] width 3 height 13
click at [643, 149] on li "3" at bounding box center [641, 154] width 36 height 10
click at [648, 112] on div "3" at bounding box center [641, 111] width 36 height 13
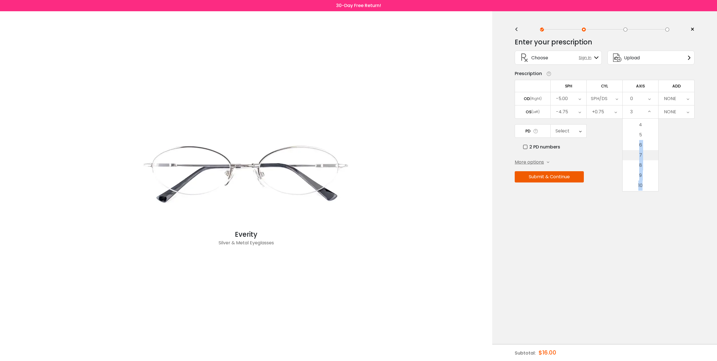
drag, startPoint x: 648, startPoint y: 172, endPoint x: 648, endPoint y: 189, distance: 17.1
click at [650, 113] on icon at bounding box center [649, 111] width 3 height 13
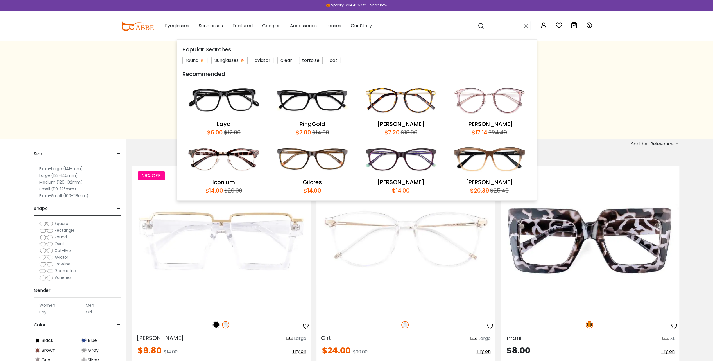
click at [503, 28] on input "search" at bounding box center [503, 26] width 39 height 10
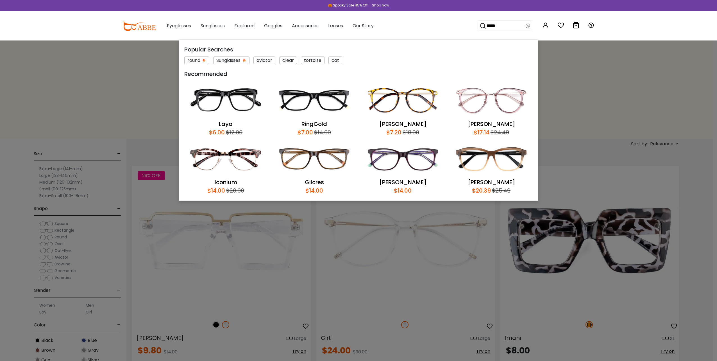
type input "*****"
click at [499, 26] on input "*****" at bounding box center [505, 26] width 39 height 10
click at [501, 27] on input "*****" at bounding box center [505, 26] width 39 height 10
click at [501, 26] on input "*****" at bounding box center [505, 26] width 39 height 10
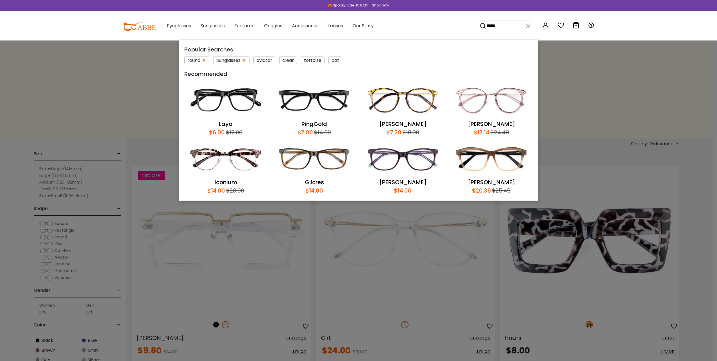
click at [501, 26] on input "*****" at bounding box center [505, 26] width 39 height 10
click at [499, 23] on input "*****" at bounding box center [505, 26] width 39 height 10
click at [500, 25] on input "*****" at bounding box center [505, 26] width 39 height 10
click at [395, 62] on div "round Sunglasses aviator clear tortoise cat" at bounding box center [358, 59] width 348 height 10
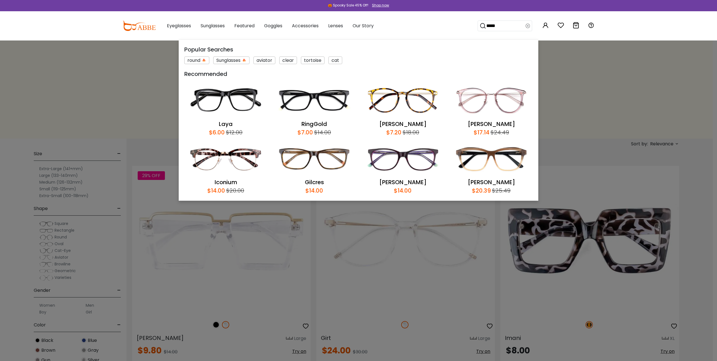
click at [394, 62] on div "round Sunglasses aviator clear tortoise cat" at bounding box center [358, 59] width 348 height 10
click at [258, 115] on img at bounding box center [225, 100] width 83 height 39
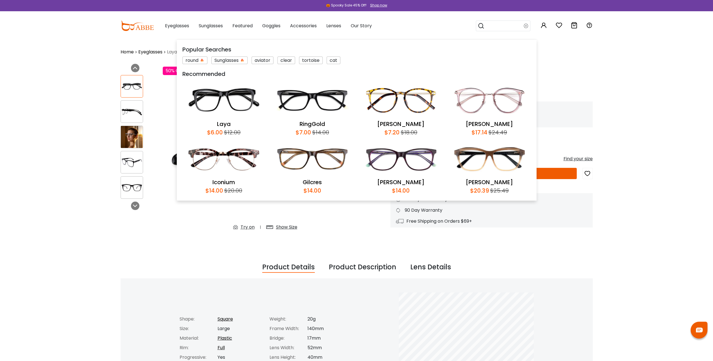
click at [500, 22] on input "search" at bounding box center [503, 26] width 39 height 10
type input "*******"
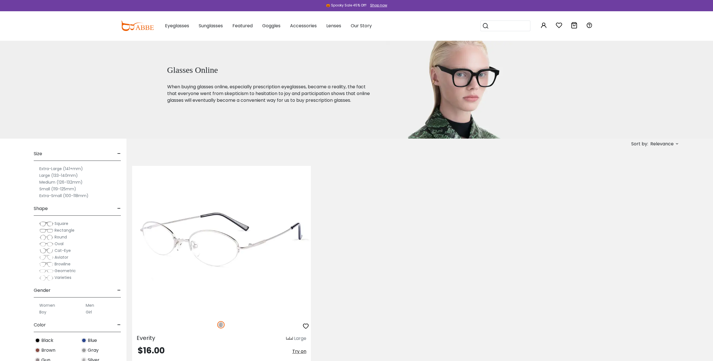
click at [221, 260] on img at bounding box center [221, 240] width 179 height 149
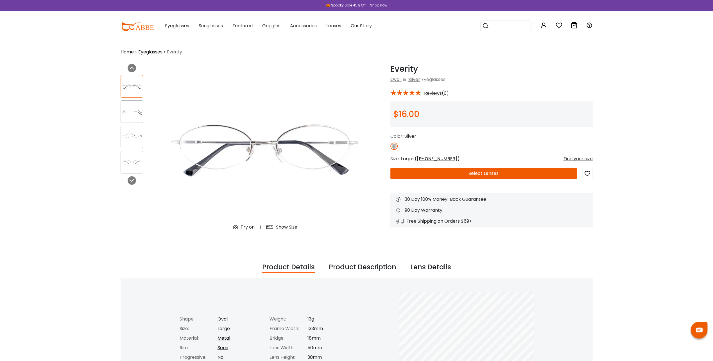
click at [478, 173] on button "Select Lenses" at bounding box center [483, 173] width 186 height 11
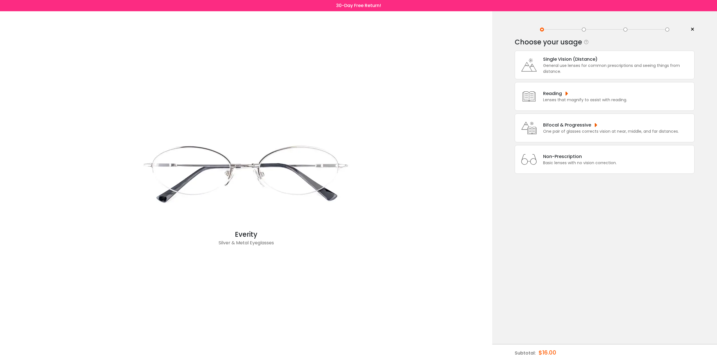
click at [565, 126] on div "Bifocal & Progressive" at bounding box center [611, 124] width 136 height 7
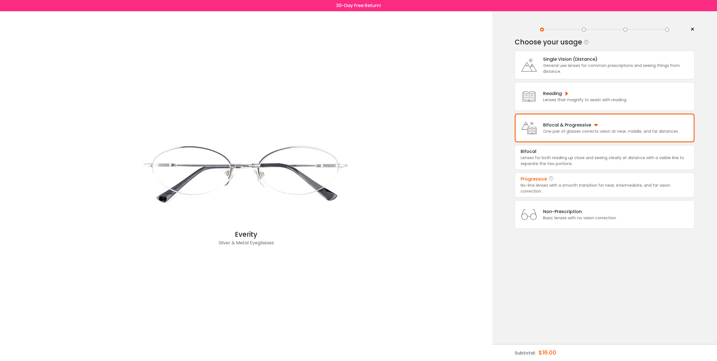
click at [555, 179] on div "Progressive" at bounding box center [605, 179] width 168 height 7
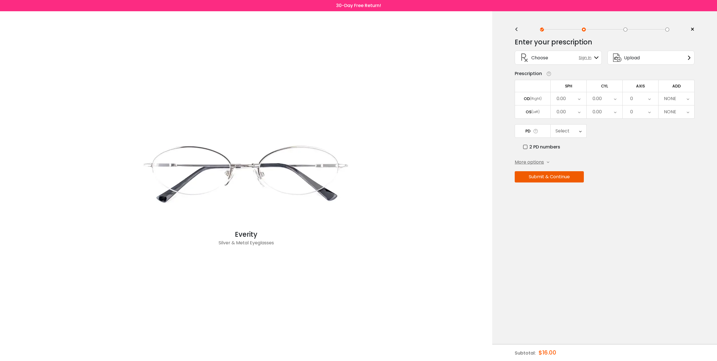
click at [577, 98] on div "0.00" at bounding box center [569, 98] width 36 height 13
click at [575, 106] on li "-1.00" at bounding box center [569, 106] width 36 height 10
click at [577, 99] on div "-1.00" at bounding box center [569, 98] width 36 height 13
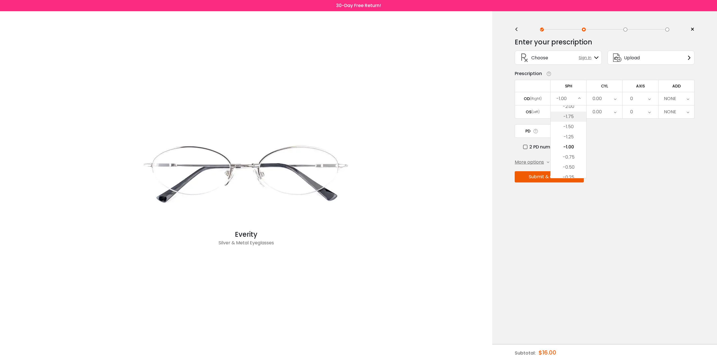
click at [576, 116] on li "-1.75" at bounding box center [569, 117] width 36 height 10
click at [575, 97] on div "-1.75" at bounding box center [569, 98] width 36 height 13
click at [575, 106] on li "-2.75" at bounding box center [569, 106] width 36 height 10
click at [574, 99] on div "-2.75" at bounding box center [569, 98] width 36 height 13
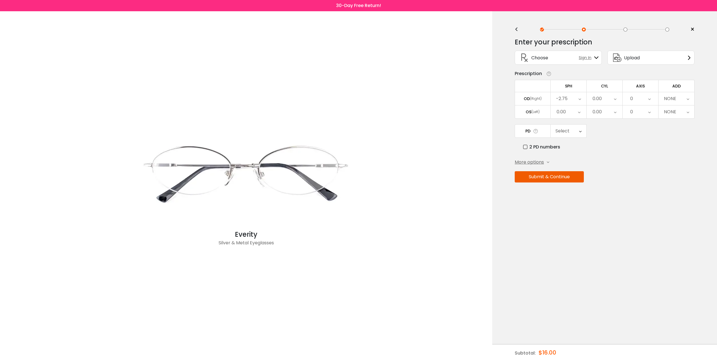
scroll to position [661, 0]
click at [575, 105] on li "-3.75" at bounding box center [569, 106] width 36 height 10
click at [574, 97] on div "-3.75" at bounding box center [569, 98] width 36 height 13
click at [576, 107] on li "-4.75" at bounding box center [569, 106] width 36 height 10
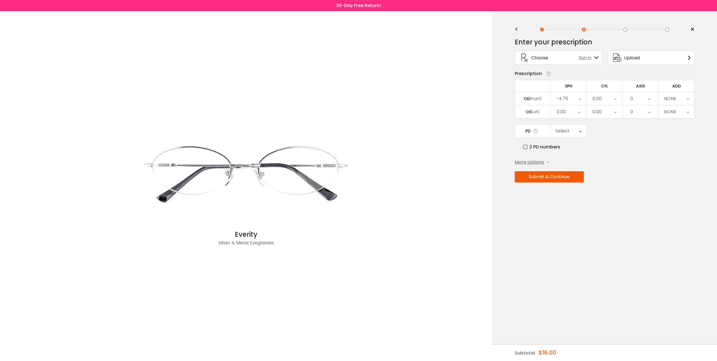
click at [576, 97] on div "-4.75" at bounding box center [569, 98] width 36 height 13
click at [572, 133] on li "-5.00" at bounding box center [569, 137] width 36 height 10
click at [573, 110] on div "0.00" at bounding box center [569, 111] width 36 height 13
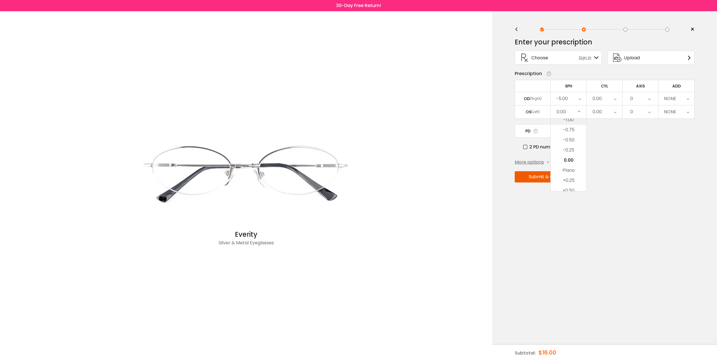
click at [574, 119] on li "-1.00" at bounding box center [569, 120] width 36 height 10
click at [572, 110] on div "-1.00" at bounding box center [569, 111] width 36 height 13
click at [573, 117] on div "-1.00" at bounding box center [569, 111] width 36 height 13
click at [573, 108] on div "-1.00" at bounding box center [569, 111] width 36 height 13
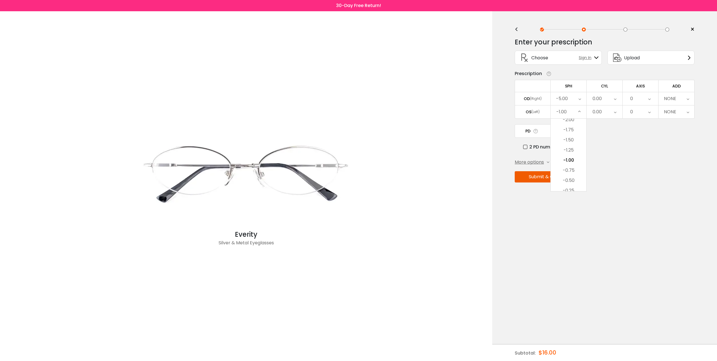
click at [574, 117] on div "-1.00" at bounding box center [569, 111] width 36 height 13
click at [573, 110] on div "-1.00" at bounding box center [569, 111] width 36 height 13
click at [574, 119] on li "-2.00" at bounding box center [569, 120] width 36 height 10
click at [575, 110] on div "-2.00" at bounding box center [569, 111] width 36 height 13
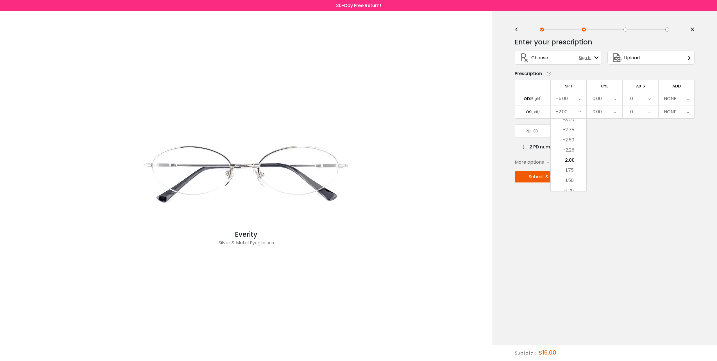
click at [576, 117] on div "-2.00" at bounding box center [569, 111] width 36 height 13
click at [576, 106] on div "-2.00" at bounding box center [569, 111] width 36 height 13
click at [575, 121] on li "-3.00" at bounding box center [569, 120] width 36 height 10
click at [578, 108] on div "-3.00" at bounding box center [569, 111] width 36 height 13
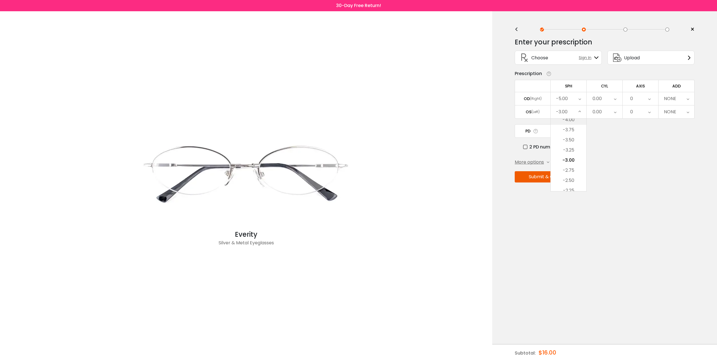
click at [576, 120] on li "-4.00" at bounding box center [569, 120] width 36 height 10
click at [576, 110] on div "-4.00" at bounding box center [569, 111] width 36 height 13
click at [575, 127] on li "-4.75" at bounding box center [569, 130] width 36 height 10
click at [609, 99] on div "0.00" at bounding box center [605, 98] width 36 height 13
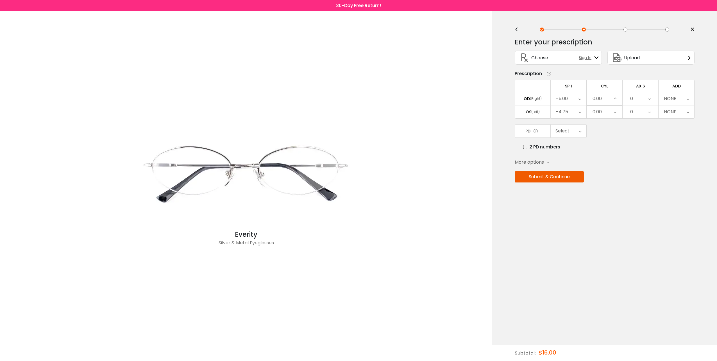
scroll to position [206, 0]
click at [607, 155] on li "SPH/DS" at bounding box center [605, 157] width 36 height 10
click at [601, 112] on div "0.00" at bounding box center [596, 111] width 9 height 11
click at [607, 187] on li "+0.50" at bounding box center [605, 190] width 36 height 10
click at [601, 112] on div "+0.50" at bounding box center [598, 111] width 12 height 11
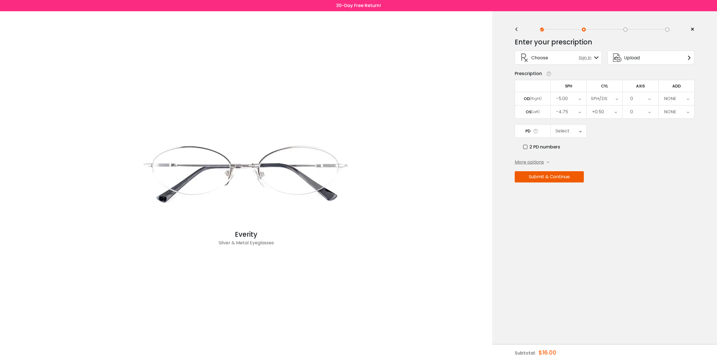
scroll to position [237, 0]
click at [606, 169] on li "+0.75" at bounding box center [605, 170] width 36 height 10
click at [647, 111] on div "0" at bounding box center [641, 111] width 36 height 13
click at [643, 122] on li "None" at bounding box center [641, 124] width 36 height 10
click at [650, 97] on icon at bounding box center [649, 98] width 3 height 13
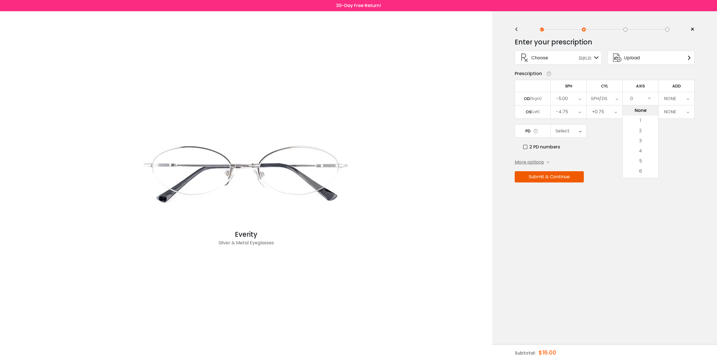
click at [638, 107] on li "None" at bounding box center [641, 110] width 36 height 10
click at [648, 110] on div "None" at bounding box center [641, 111] width 36 height 13
click at [641, 186] on li "6" at bounding box center [641, 184] width 36 height 10
click at [648, 112] on div "6" at bounding box center [641, 111] width 36 height 13
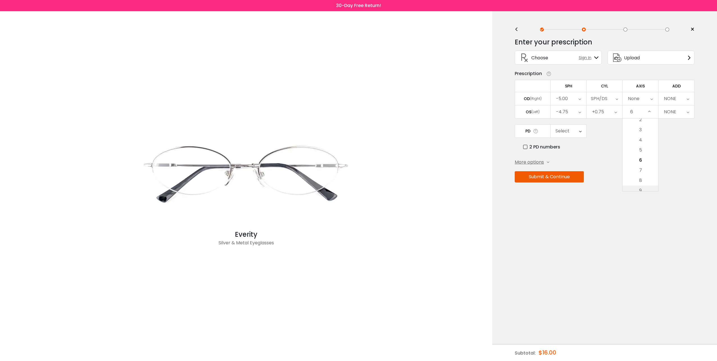
click at [642, 187] on li "9" at bounding box center [641, 190] width 36 height 10
click at [651, 111] on icon at bounding box center [649, 111] width 3 height 13
click at [644, 189] on li "12" at bounding box center [641, 190] width 36 height 10
click at [649, 112] on icon at bounding box center [649, 111] width 3 height 13
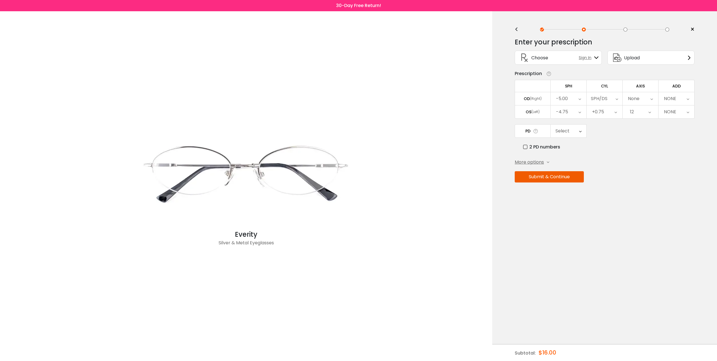
scroll to position [85, 0]
click at [639, 186] on li "15" at bounding box center [641, 190] width 36 height 10
click at [648, 110] on icon at bounding box center [649, 111] width 3 height 13
click at [638, 187] on li "18" at bounding box center [641, 190] width 36 height 10
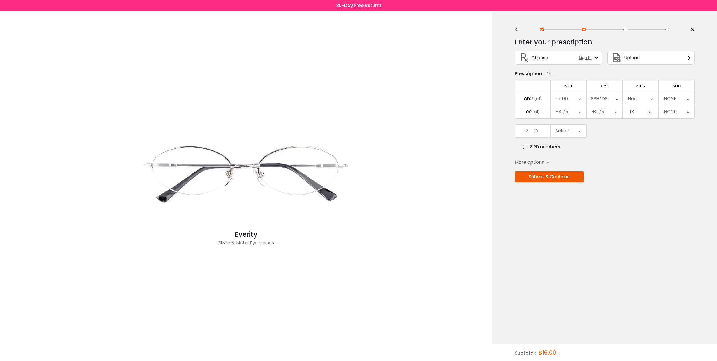
click at [649, 110] on icon at bounding box center [649, 111] width 3 height 13
click at [638, 188] on li "21" at bounding box center [641, 190] width 36 height 10
click at [651, 110] on icon at bounding box center [649, 111] width 3 height 13
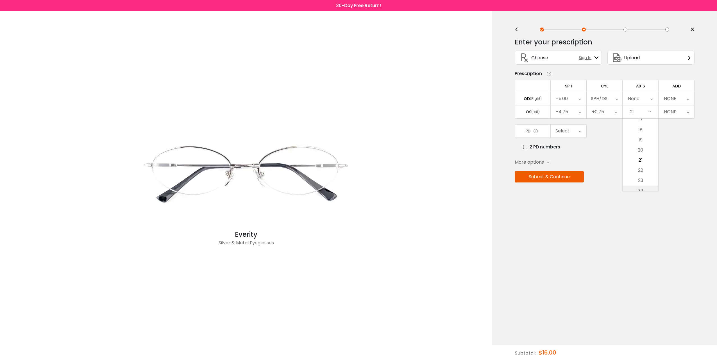
click at [646, 186] on li "24" at bounding box center [641, 190] width 36 height 10
click at [651, 108] on icon at bounding box center [650, 111] width 3 height 13
click at [641, 188] on li "27" at bounding box center [641, 190] width 36 height 10
click at [646, 111] on div "27" at bounding box center [641, 111] width 36 height 13
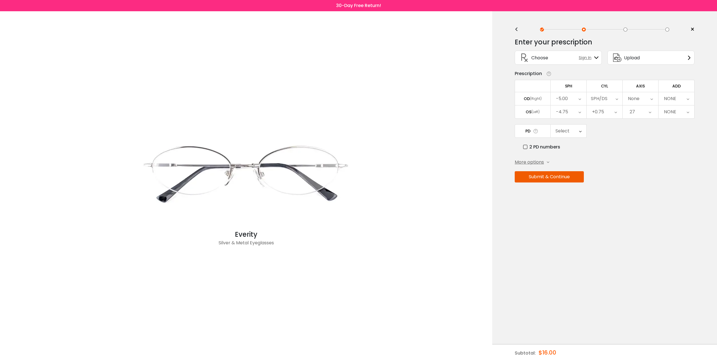
scroll to position [237, 0]
click at [644, 188] on li "30" at bounding box center [641, 190] width 36 height 10
click at [647, 109] on div "30" at bounding box center [641, 111] width 36 height 13
click at [644, 189] on li "33" at bounding box center [641, 190] width 36 height 10
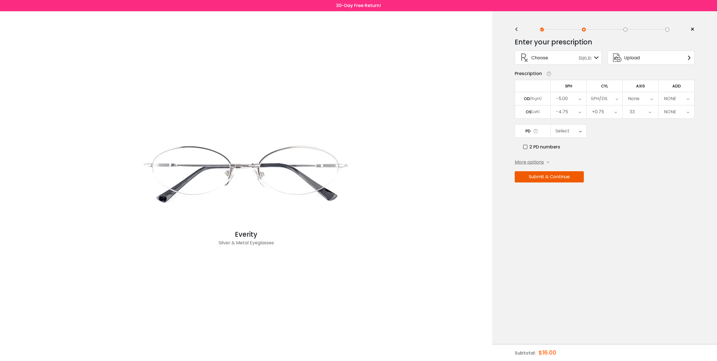
click at [651, 111] on icon at bounding box center [650, 111] width 3 height 13
click at [636, 187] on li "36" at bounding box center [641, 190] width 36 height 10
click at [645, 107] on div "36" at bounding box center [641, 111] width 36 height 13
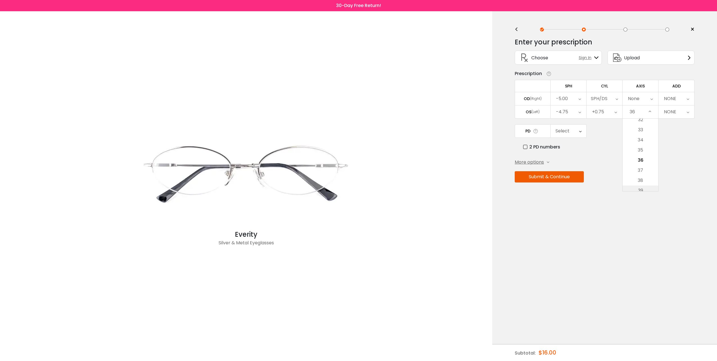
click at [641, 188] on li "39" at bounding box center [641, 190] width 36 height 10
click at [650, 111] on icon at bounding box center [650, 111] width 3 height 13
click at [641, 190] on li "42" at bounding box center [641, 190] width 36 height 10
click at [649, 112] on icon at bounding box center [650, 111] width 3 height 13
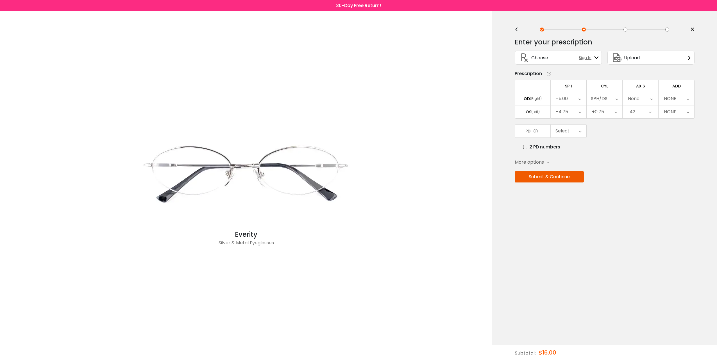
scroll to position [388, 0]
click at [638, 188] on li "45" at bounding box center [641, 190] width 36 height 10
click at [649, 112] on icon at bounding box center [650, 111] width 3 height 13
click at [644, 186] on li "48" at bounding box center [641, 190] width 36 height 10
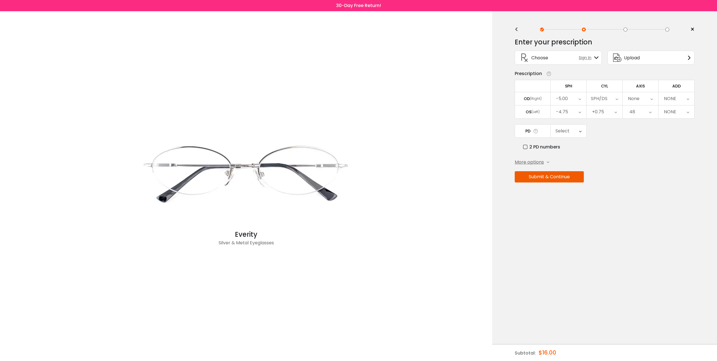
click at [651, 110] on icon at bounding box center [650, 111] width 3 height 13
click at [641, 187] on li "51" at bounding box center [641, 190] width 36 height 10
click at [647, 111] on div "51" at bounding box center [641, 111] width 36 height 13
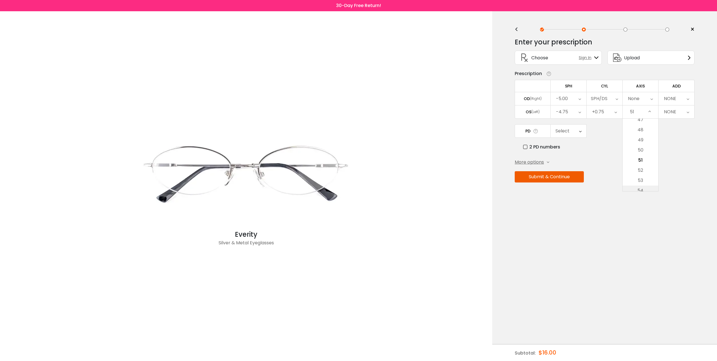
click at [648, 188] on li "54" at bounding box center [641, 190] width 36 height 10
click at [652, 108] on div "54" at bounding box center [641, 111] width 36 height 13
click at [644, 188] on li "57" at bounding box center [641, 190] width 36 height 10
click at [647, 110] on div "57" at bounding box center [641, 111] width 36 height 13
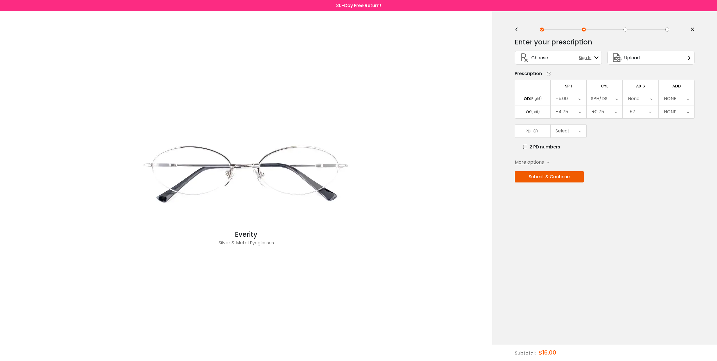
scroll to position [540, 0]
click at [648, 187] on li "60" at bounding box center [641, 190] width 36 height 10
click at [684, 97] on div "NONE" at bounding box center [676, 98] width 36 height 13
click at [681, 167] on li "+1.75" at bounding box center [676, 171] width 36 height 10
click at [686, 97] on icon at bounding box center [687, 98] width 3 height 13
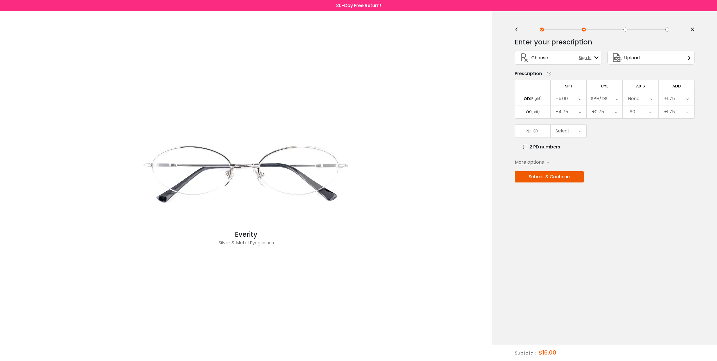
scroll to position [24, 0]
click at [678, 174] on li "+2.50" at bounding box center [676, 177] width 36 height 10
click at [526, 143] on label "2 PD numbers" at bounding box center [541, 146] width 37 height 7
click at [578, 131] on div "Right PD" at bounding box center [569, 130] width 36 height 13
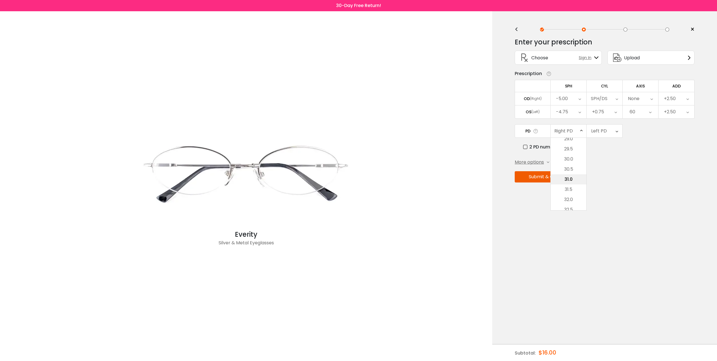
click at [575, 176] on li "31.0" at bounding box center [569, 179] width 36 height 10
click at [609, 130] on div "Left PD" at bounding box center [605, 130] width 36 height 13
click at [608, 196] on li "32.0" at bounding box center [605, 199] width 36 height 10
click at [562, 174] on button "Submit & Continue" at bounding box center [549, 176] width 69 height 11
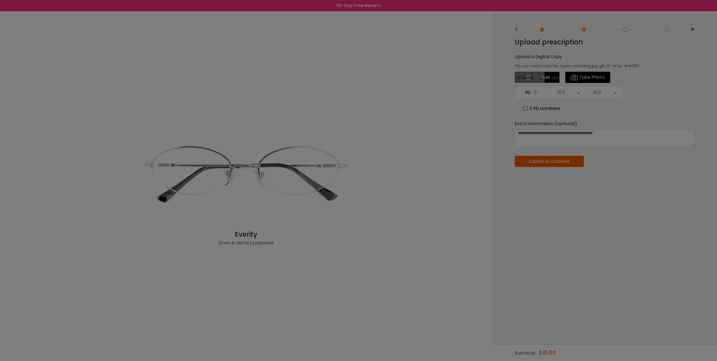
drag, startPoint x: 530, startPoint y: 77, endPoint x: 523, endPoint y: 79, distance: 8.1
click at [523, 79] on div at bounding box center [358, 180] width 717 height 361
click at [523, 80] on div at bounding box center [358, 180] width 717 height 361
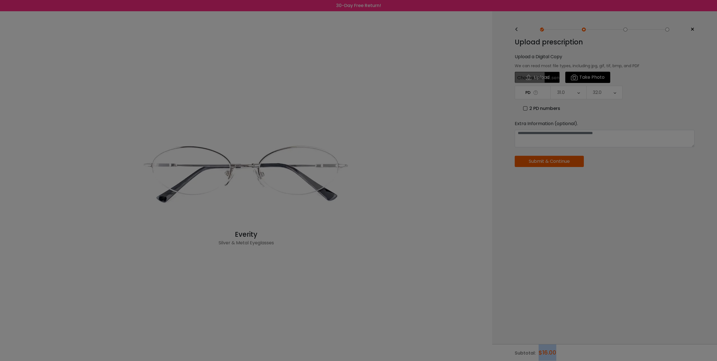
drag, startPoint x: 523, startPoint y: 80, endPoint x: 545, endPoint y: 75, distance: 22.2
click at [545, 75] on div at bounding box center [358, 180] width 717 height 361
click at [614, 354] on div at bounding box center [358, 180] width 717 height 361
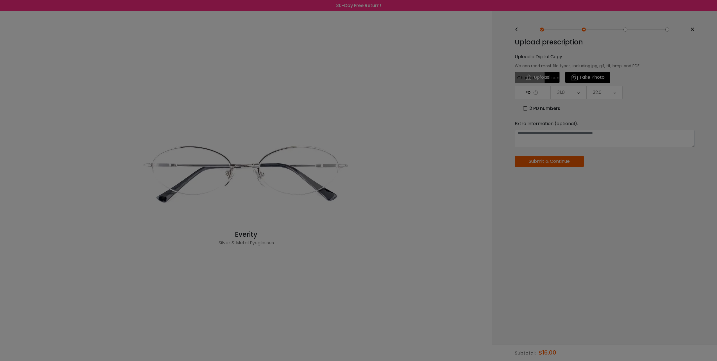
click at [576, 355] on div at bounding box center [358, 180] width 717 height 361
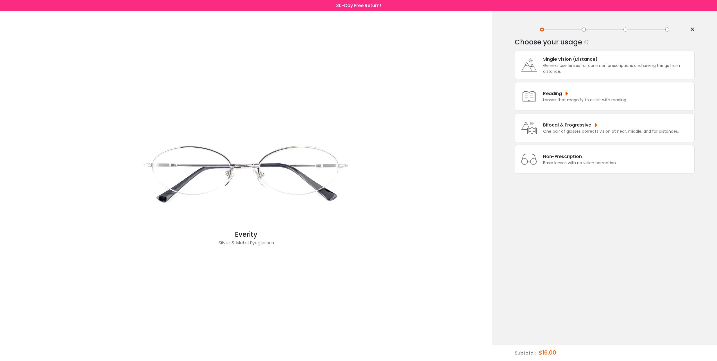
click at [557, 126] on div "Bifocal & Progressive" at bounding box center [611, 124] width 136 height 7
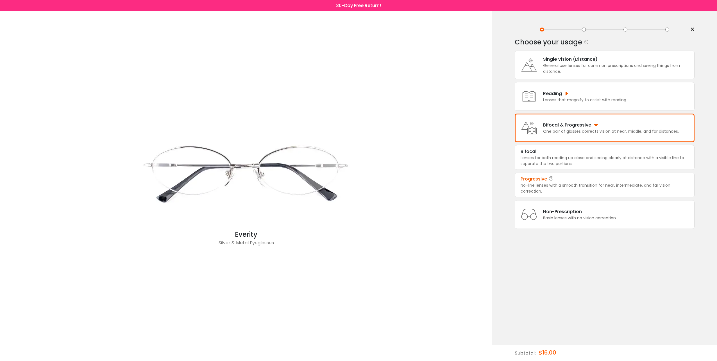
click at [549, 183] on div "No-line lenses with a smooth transition for near, intermediate, and far vision …" at bounding box center [605, 188] width 168 height 12
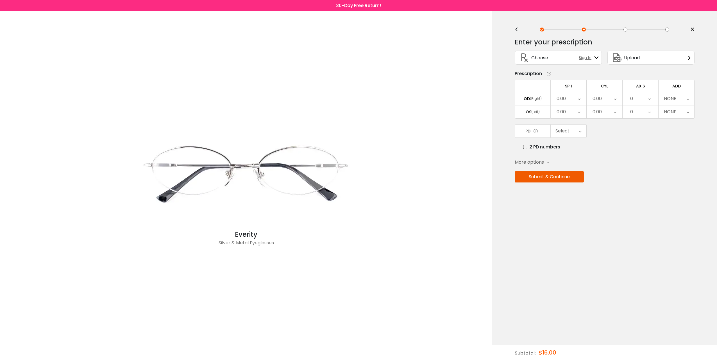
click at [576, 109] on div "0.00" at bounding box center [569, 111] width 36 height 13
click at [575, 121] on li "-1.00" at bounding box center [569, 120] width 36 height 10
click at [577, 113] on div "-1.00" at bounding box center [569, 111] width 36 height 13
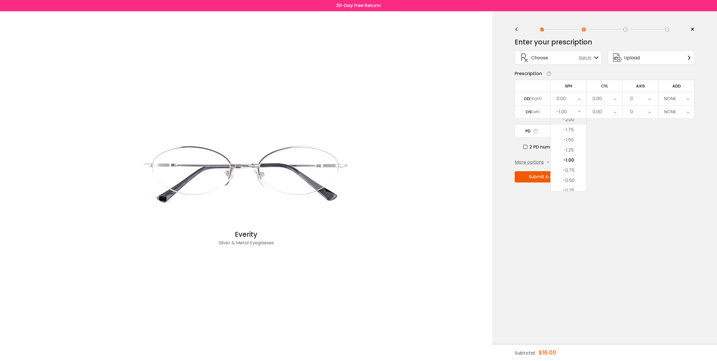
click at [578, 122] on li "-2.00" at bounding box center [569, 120] width 36 height 10
click at [578, 105] on tbody "SPH CYL AXIS ADD OD (Right) 0.00 Cancel SPH OD Save -20.00 -19.75 -19.50 -19.25…" at bounding box center [605, 99] width 180 height 39
drag, startPoint x: 578, startPoint y: 105, endPoint x: 579, endPoint y: 112, distance: 7.4
click at [579, 112] on icon at bounding box center [579, 111] width 3 height 13
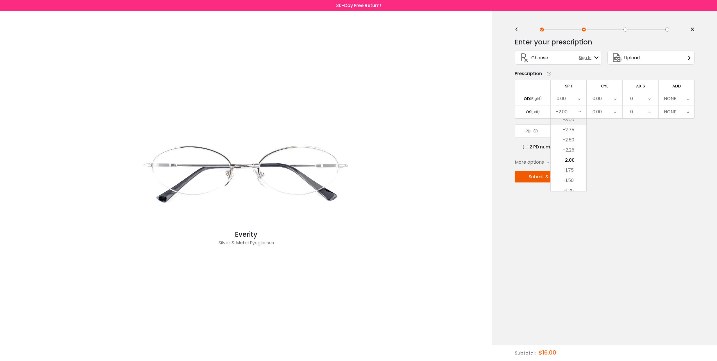
click at [579, 124] on li "-3.00" at bounding box center [569, 120] width 36 height 10
click at [579, 112] on icon at bounding box center [579, 111] width 3 height 13
click at [580, 120] on li "-4.00" at bounding box center [569, 120] width 36 height 10
click at [582, 110] on div "-4.00" at bounding box center [569, 111] width 36 height 13
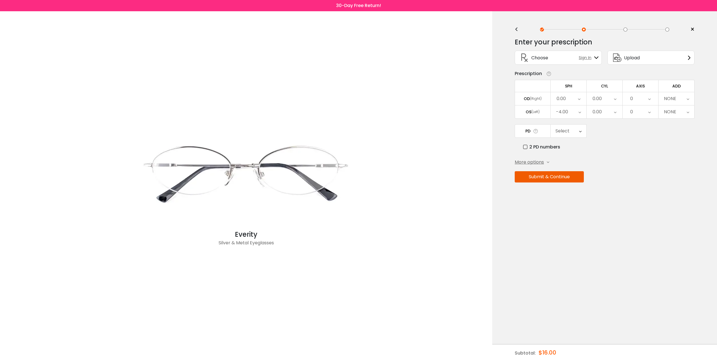
scroll to position [611, 0]
click at [576, 127] on li "-4.75" at bounding box center [569, 130] width 36 height 10
click at [578, 95] on icon at bounding box center [579, 98] width 3 height 13
click at [578, 110] on li "-1.00" at bounding box center [569, 106] width 36 height 10
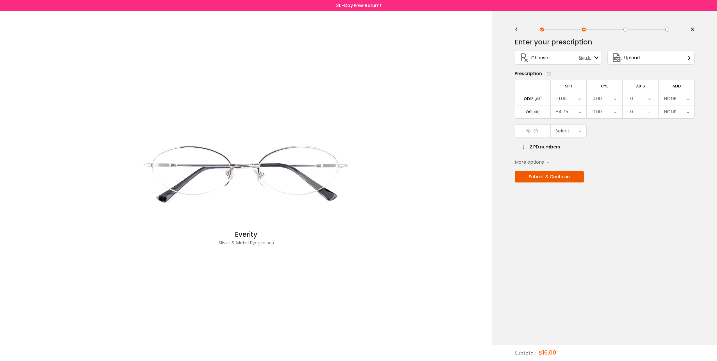
click at [577, 99] on div "-1.00" at bounding box center [569, 98] width 36 height 13
click at [580, 108] on li "-2.00" at bounding box center [569, 106] width 36 height 10
click at [578, 96] on div "-2.00" at bounding box center [569, 98] width 36 height 13
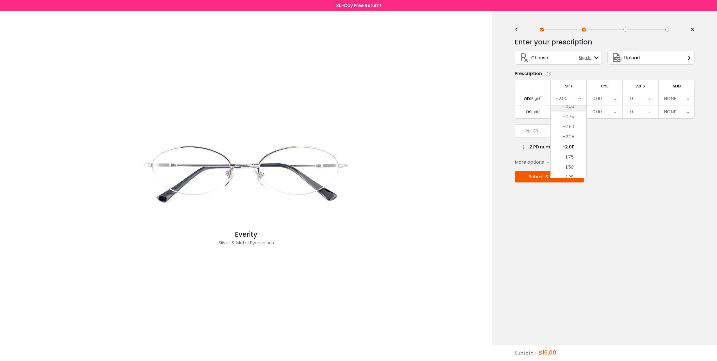
click at [579, 107] on li "-3.00" at bounding box center [569, 106] width 36 height 10
click at [578, 96] on div "-3.00" at bounding box center [569, 98] width 36 height 13
click at [580, 106] on li "-4.00" at bounding box center [569, 106] width 36 height 10
click at [579, 99] on icon at bounding box center [579, 98] width 3 height 13
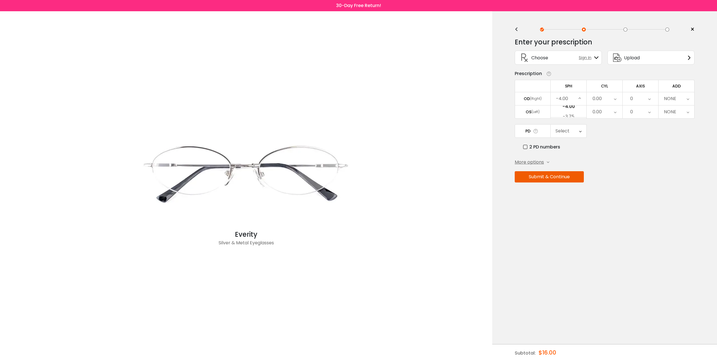
scroll to position [611, 0]
click at [576, 108] on li "-5.00" at bounding box center [569, 106] width 36 height 10
click at [612, 99] on div "0.00" at bounding box center [605, 98] width 36 height 13
click at [608, 155] on li "SPH/DS" at bounding box center [605, 157] width 36 height 10
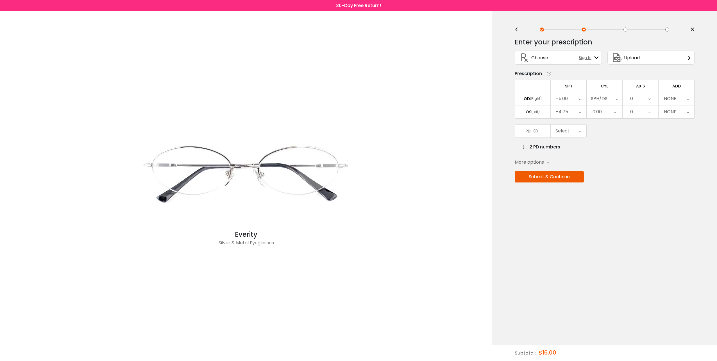
click at [602, 112] on div "0.00" at bounding box center [605, 111] width 36 height 13
click at [611, 187] on li "+0.50" at bounding box center [605, 190] width 36 height 10
click at [607, 112] on div "+0.50" at bounding box center [605, 111] width 36 height 13
click at [605, 169] on li "+0.75" at bounding box center [605, 170] width 36 height 10
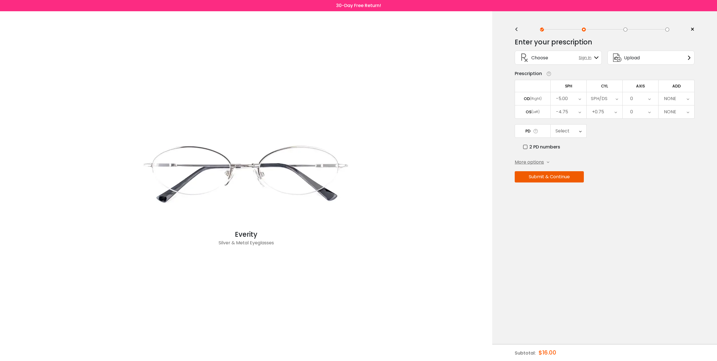
click at [646, 99] on div "0" at bounding box center [641, 98] width 36 height 13
click at [643, 108] on li "None" at bounding box center [641, 110] width 36 height 10
click at [643, 109] on div "0" at bounding box center [641, 111] width 36 height 13
click at [648, 181] on li "6" at bounding box center [641, 184] width 36 height 10
click at [635, 111] on div "6" at bounding box center [641, 111] width 36 height 13
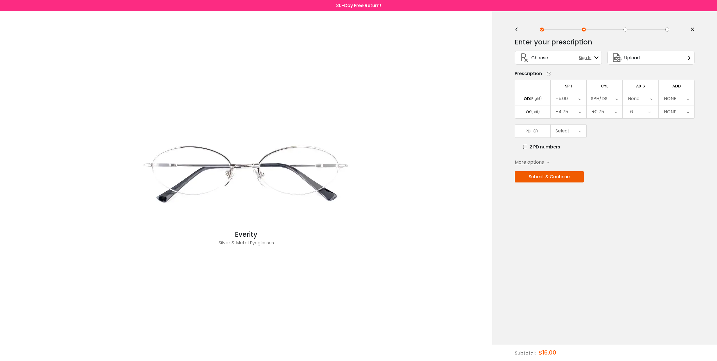
scroll to position [24, 0]
click at [645, 190] on li "9" at bounding box center [641, 190] width 36 height 10
click at [649, 113] on icon at bounding box center [649, 111] width 3 height 13
click at [644, 188] on li "12" at bounding box center [641, 190] width 36 height 10
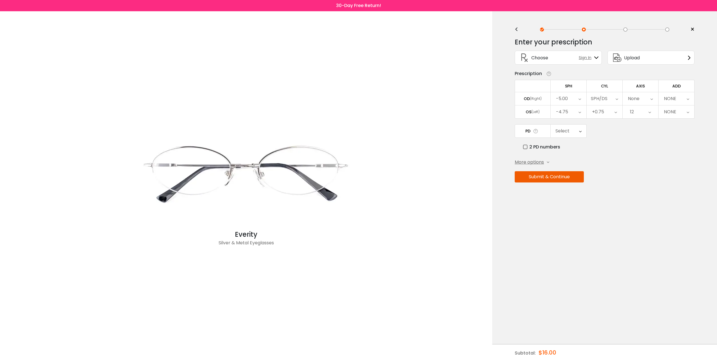
click at [646, 112] on div "12" at bounding box center [641, 111] width 36 height 13
click at [642, 188] on li "15" at bounding box center [641, 190] width 36 height 10
click at [649, 111] on icon at bounding box center [649, 111] width 3 height 13
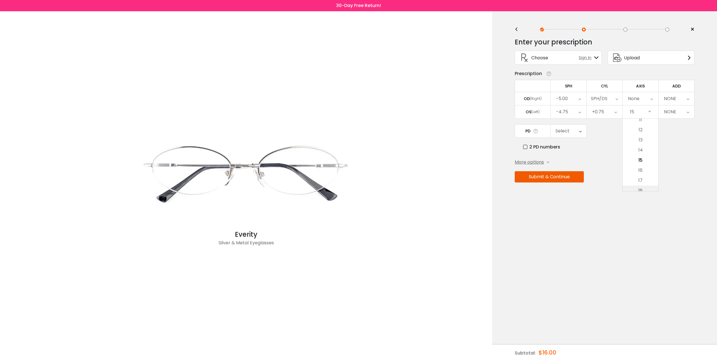
click at [644, 189] on li "18" at bounding box center [641, 190] width 36 height 10
click at [651, 112] on icon at bounding box center [649, 111] width 3 height 13
click at [647, 186] on li "21" at bounding box center [641, 190] width 36 height 10
click at [649, 111] on icon at bounding box center [649, 111] width 3 height 13
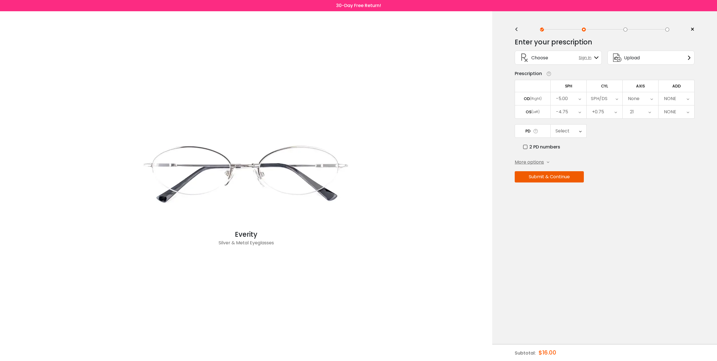
scroll to position [176, 0]
click at [647, 187] on li "24" at bounding box center [641, 190] width 36 height 10
click at [653, 109] on div "24" at bounding box center [641, 111] width 36 height 13
click at [644, 188] on li "27" at bounding box center [641, 190] width 36 height 10
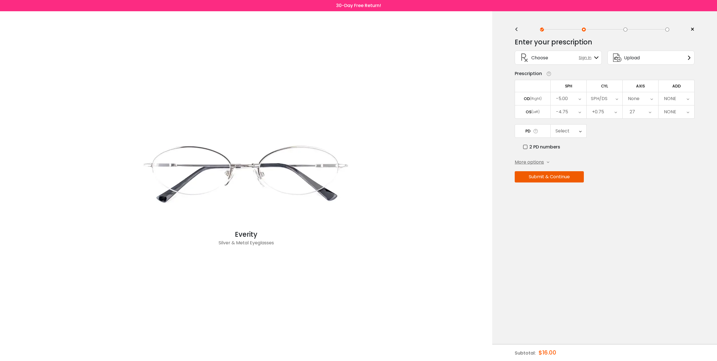
click at [648, 110] on div "27" at bounding box center [641, 111] width 36 height 13
click at [642, 187] on li "30" at bounding box center [641, 190] width 36 height 10
click at [648, 111] on div "30" at bounding box center [641, 111] width 36 height 13
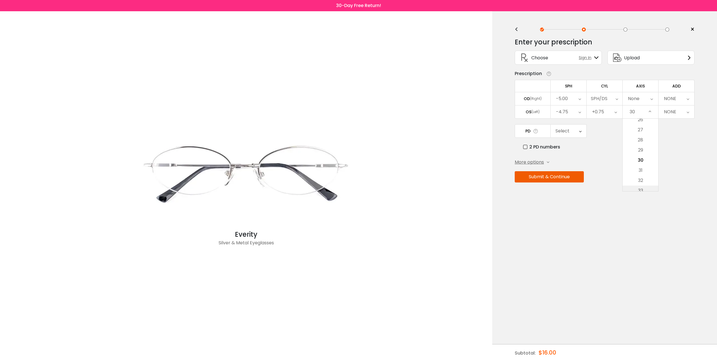
click at [645, 187] on li "33" at bounding box center [641, 190] width 36 height 10
click at [650, 110] on icon at bounding box center [650, 111] width 3 height 13
click at [642, 189] on li "36" at bounding box center [641, 190] width 36 height 10
click at [652, 110] on div "36" at bounding box center [641, 111] width 36 height 13
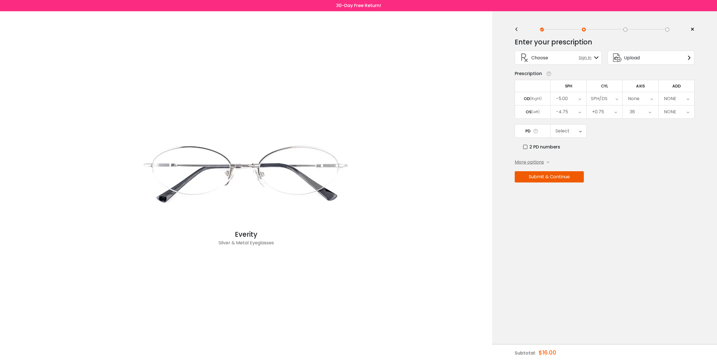
scroll to position [328, 0]
click at [643, 188] on li "39" at bounding box center [641, 190] width 36 height 10
click at [651, 111] on icon at bounding box center [650, 111] width 3 height 13
click at [644, 188] on li "42" at bounding box center [641, 190] width 36 height 10
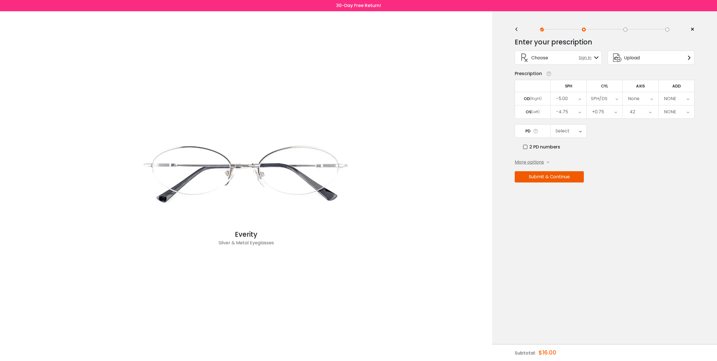
click at [651, 110] on icon at bounding box center [650, 111] width 3 height 13
click at [644, 190] on li "45" at bounding box center [641, 190] width 36 height 10
click at [647, 110] on div "45" at bounding box center [641, 111] width 36 height 13
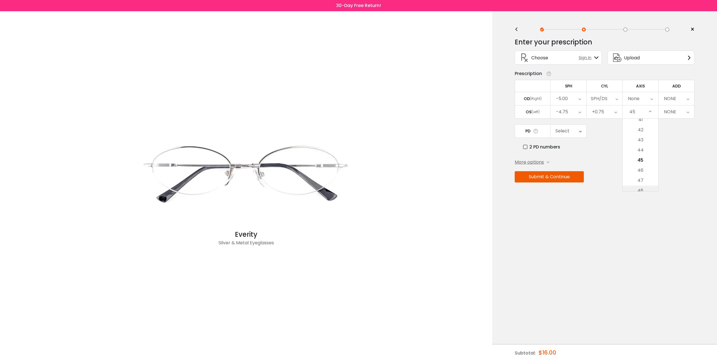
click at [646, 190] on li "48" at bounding box center [641, 190] width 36 height 10
click at [648, 110] on div "48" at bounding box center [641, 111] width 36 height 13
click at [645, 187] on li "51" at bounding box center [641, 190] width 36 height 10
click at [650, 112] on icon at bounding box center [649, 111] width 3 height 13
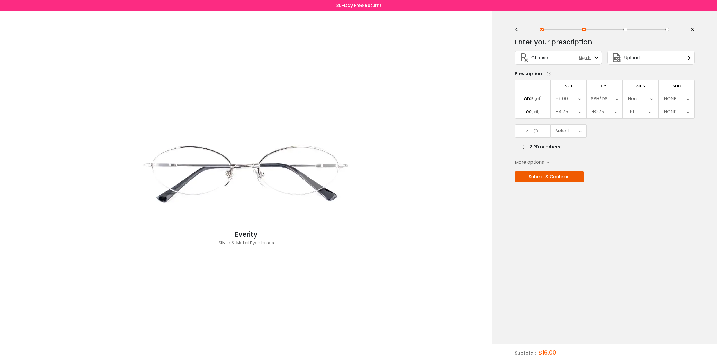
scroll to position [479, 0]
click at [646, 189] on li "54" at bounding box center [641, 190] width 36 height 10
click at [651, 109] on icon at bounding box center [650, 111] width 3 height 13
click at [646, 188] on li "57" at bounding box center [641, 190] width 36 height 10
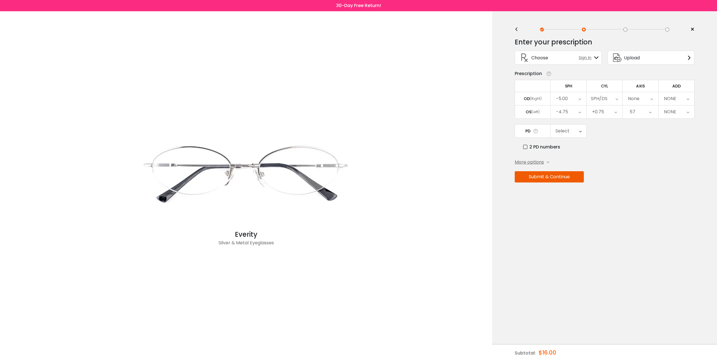
click at [648, 113] on div "57" at bounding box center [641, 111] width 36 height 13
click at [642, 188] on li "60" at bounding box center [641, 190] width 36 height 10
click at [680, 97] on div "NONE" at bounding box center [676, 98] width 36 height 13
click at [677, 171] on li "+1.75" at bounding box center [676, 171] width 36 height 10
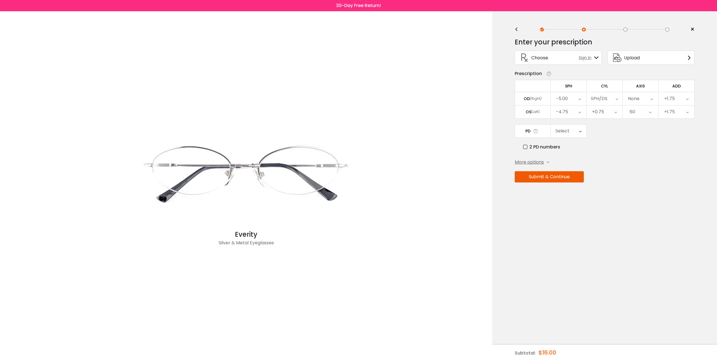
click at [682, 93] on div "+1.75" at bounding box center [676, 98] width 36 height 13
click at [680, 174] on li "+2.50" at bounding box center [676, 177] width 36 height 10
click at [526, 146] on label "2 PD numbers" at bounding box center [541, 146] width 37 height 7
click at [571, 129] on div "Right PD" at bounding box center [563, 130] width 19 height 11
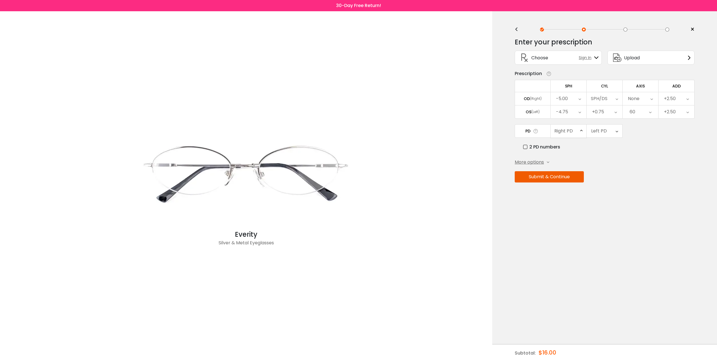
scroll to position [125, 0]
click at [573, 177] on li "31.0" at bounding box center [569, 179] width 36 height 10
click at [605, 131] on div "Left PD" at bounding box center [599, 130] width 16 height 11
click at [607, 199] on li "32.0" at bounding box center [605, 199] width 36 height 10
click at [682, 56] on div "Upload" at bounding box center [650, 58] width 87 height 14
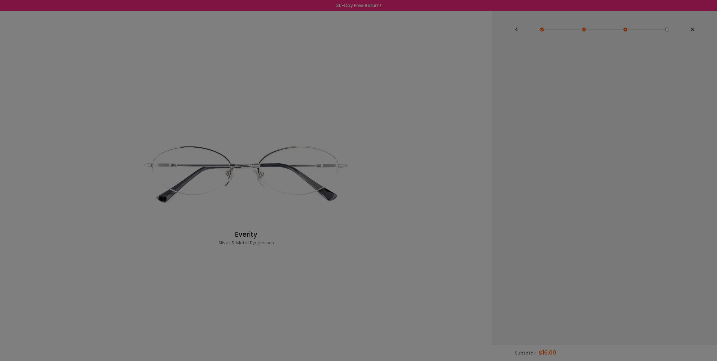
click at [626, 30] on div at bounding box center [358, 180] width 717 height 361
click at [692, 28] on div at bounding box center [358, 180] width 717 height 361
click at [453, 302] on div at bounding box center [358, 180] width 717 height 361
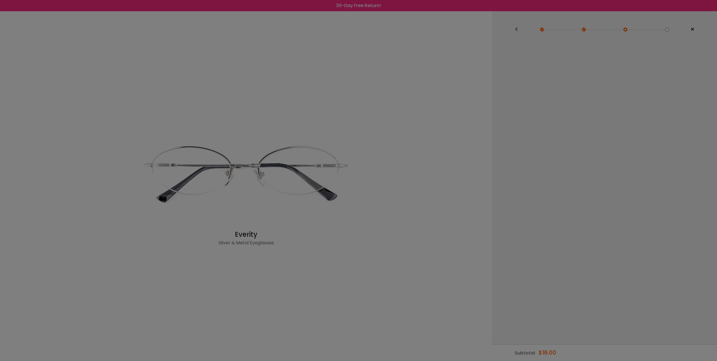
click at [376, 5] on div at bounding box center [358, 180] width 717 height 361
click at [242, 238] on div at bounding box center [358, 180] width 717 height 361
click at [243, 237] on div at bounding box center [358, 180] width 717 height 361
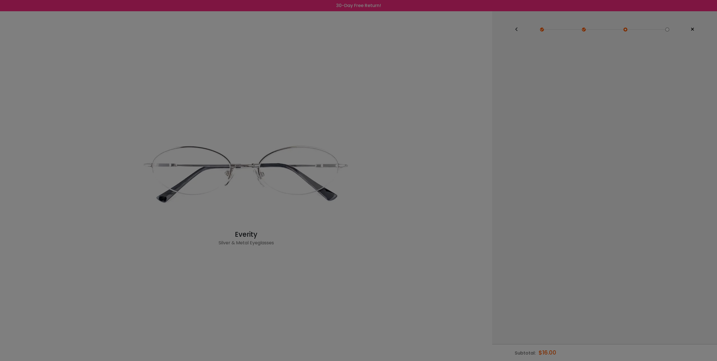
click at [243, 237] on div at bounding box center [358, 180] width 717 height 361
click at [244, 237] on div at bounding box center [358, 180] width 717 height 361
click at [541, 30] on div at bounding box center [358, 180] width 717 height 361
click at [542, 30] on div at bounding box center [358, 180] width 717 height 361
click at [583, 27] on div at bounding box center [358, 180] width 717 height 361
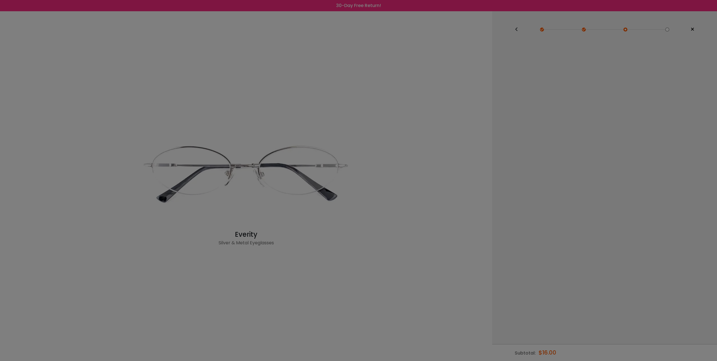
click at [623, 31] on div at bounding box center [358, 180] width 717 height 361
click at [623, 30] on div at bounding box center [358, 180] width 717 height 361
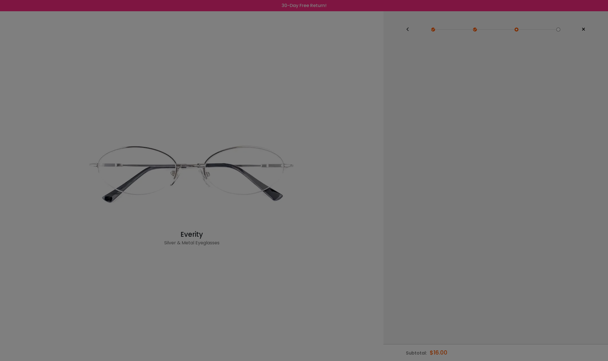
click at [566, 47] on div at bounding box center [304, 180] width 608 height 361
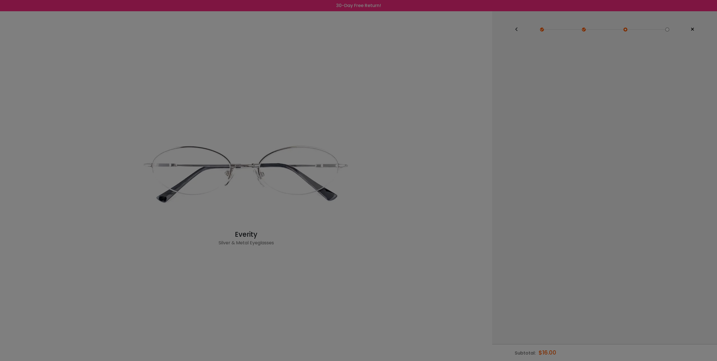
click at [262, 171] on div at bounding box center [358, 180] width 717 height 361
click at [262, 172] on div at bounding box center [358, 180] width 717 height 361
drag, startPoint x: 61, startPoint y: 0, endPoint x: 306, endPoint y: 25, distance: 246.5
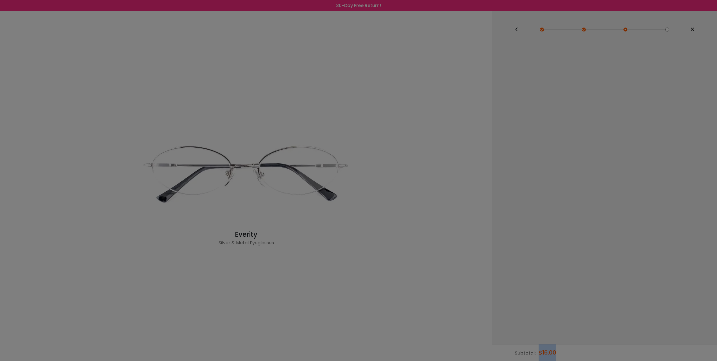
click at [306, 25] on div at bounding box center [358, 180] width 717 height 361
drag, startPoint x: 306, startPoint y: 25, endPoint x: 198, endPoint y: 102, distance: 132.2
drag, startPoint x: 198, startPoint y: 102, endPoint x: 124, endPoint y: 57, distance: 86.6
click at [124, 57] on div at bounding box center [358, 180] width 717 height 361
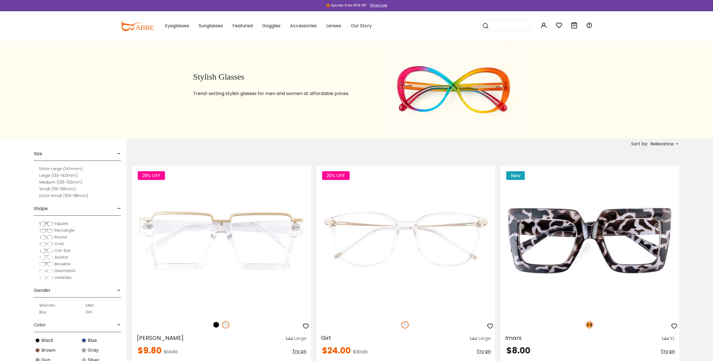
click at [518, 26] on input "search" at bounding box center [508, 26] width 39 height 10
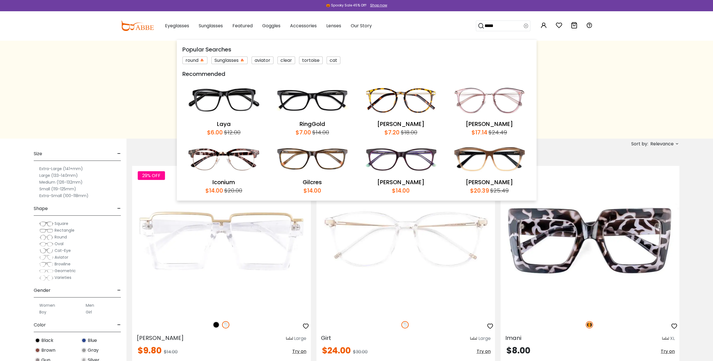
type input "******"
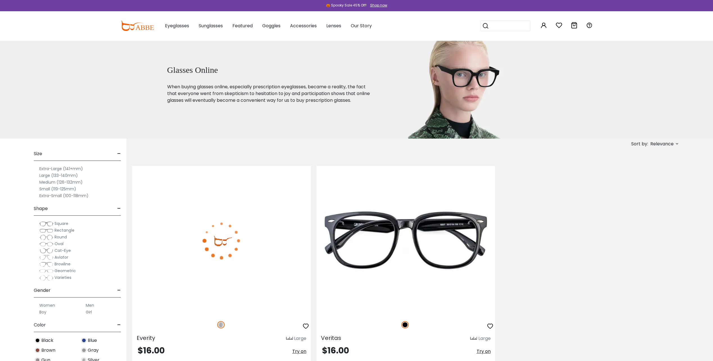
click at [219, 348] on div "$16.00 Try on" at bounding box center [221, 351] width 179 height 10
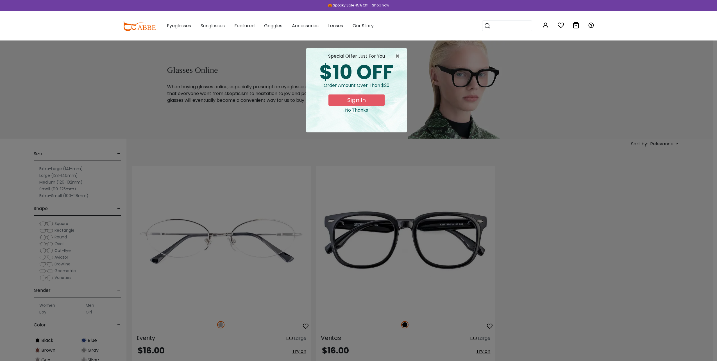
click at [357, 107] on div "No Thanks" at bounding box center [357, 110] width 92 height 7
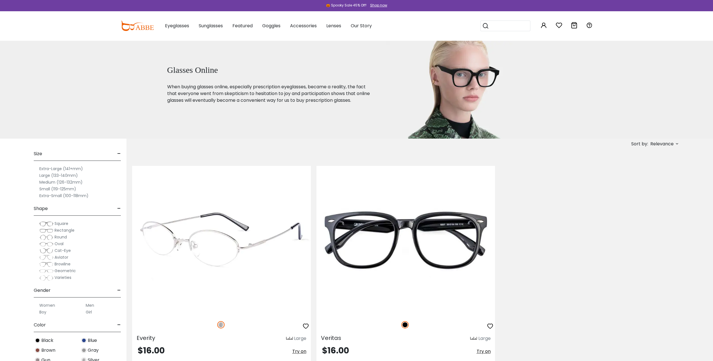
click at [215, 249] on img at bounding box center [221, 240] width 179 height 149
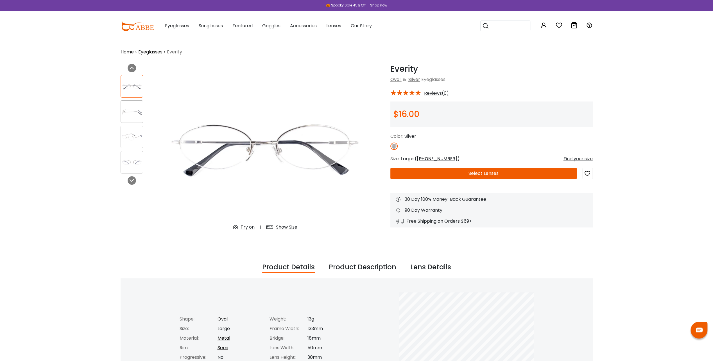
click at [474, 174] on button "Select Lenses" at bounding box center [483, 173] width 186 height 11
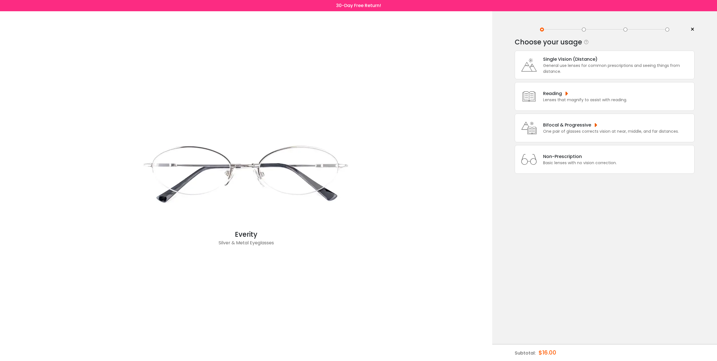
click at [558, 124] on div "Bifocal & Progressive" at bounding box center [611, 124] width 136 height 7
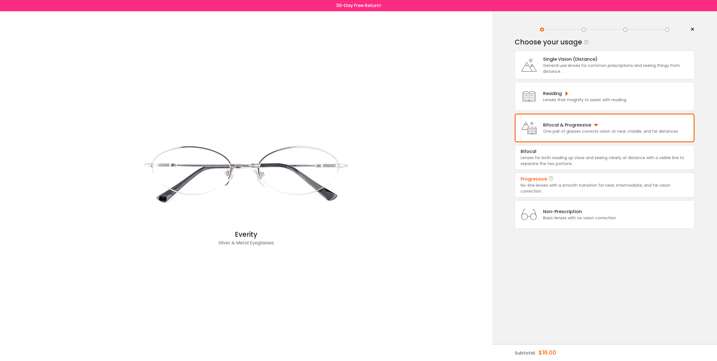
click at [538, 181] on div "Progressive" at bounding box center [534, 179] width 26 height 7
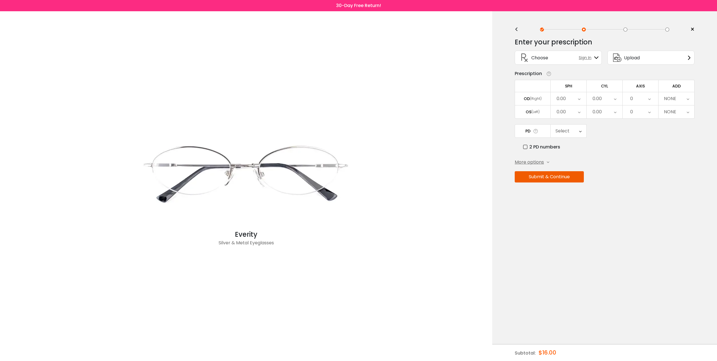
click at [567, 96] on div "0.00" at bounding box center [569, 98] width 36 height 13
click at [572, 122] on li "-0.50" at bounding box center [569, 127] width 36 height 10
click at [572, 121] on div "Enter your prescription SPH (Sphere) Lens strength needed to correct your visio…" at bounding box center [605, 122] width 180 height 177
click at [578, 99] on div "-0.50" at bounding box center [569, 98] width 36 height 13
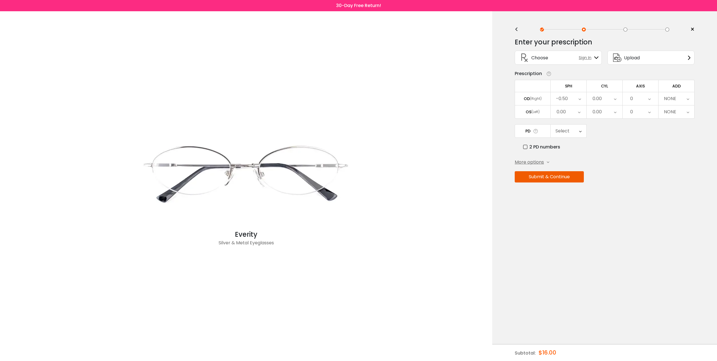
scroll to position [752, 0]
click at [576, 104] on div "-0.50" at bounding box center [569, 98] width 36 height 13
click at [578, 99] on div "-0.50" at bounding box center [569, 98] width 36 height 13
click at [578, 104] on div "-0.50" at bounding box center [569, 98] width 36 height 13
click at [532, 131] on span at bounding box center [535, 131] width 10 height 6
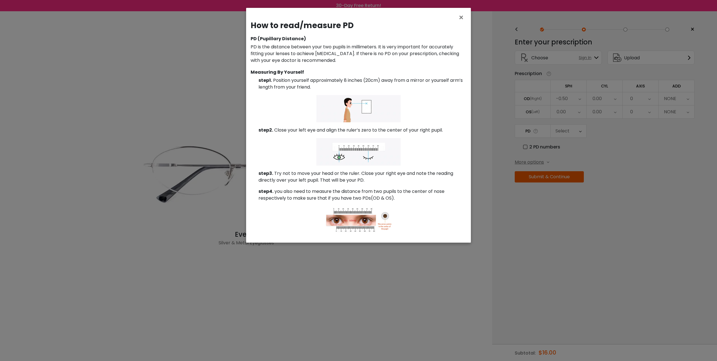
click at [458, 17] on div "How to read/measure PD PD (Pupillary Distance) PD is the distance between your …" at bounding box center [358, 129] width 225 height 226
click at [463, 15] on span "×" at bounding box center [462, 18] width 8 height 12
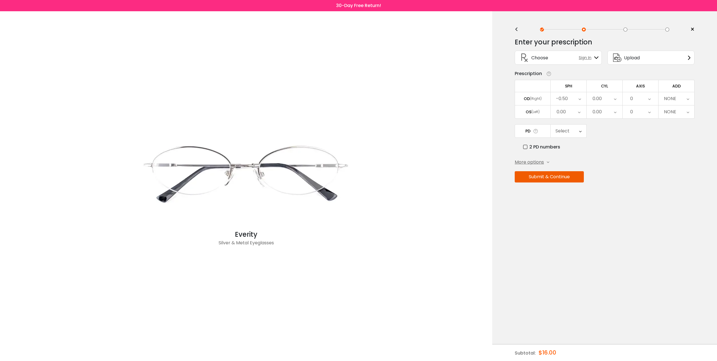
click at [527, 148] on label "2 PD numbers" at bounding box center [541, 146] width 37 height 7
click at [567, 131] on div "Right PD" at bounding box center [563, 130] width 19 height 11
click at [570, 176] on li "31.0" at bounding box center [569, 179] width 36 height 10
click at [603, 130] on div "Left PD" at bounding box center [599, 130] width 16 height 11
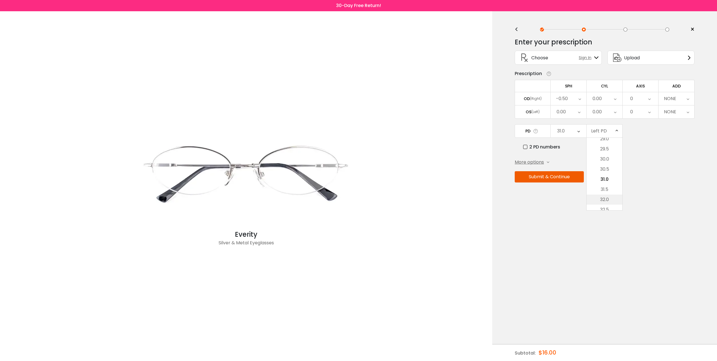
click at [604, 197] on li "32.0" at bounding box center [605, 199] width 36 height 10
click at [688, 56] on icon at bounding box center [689, 57] width 4 height 4
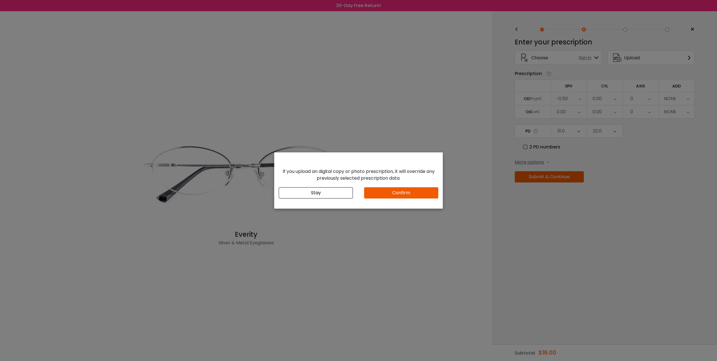
click at [397, 192] on button "Confirm" at bounding box center [401, 192] width 74 height 11
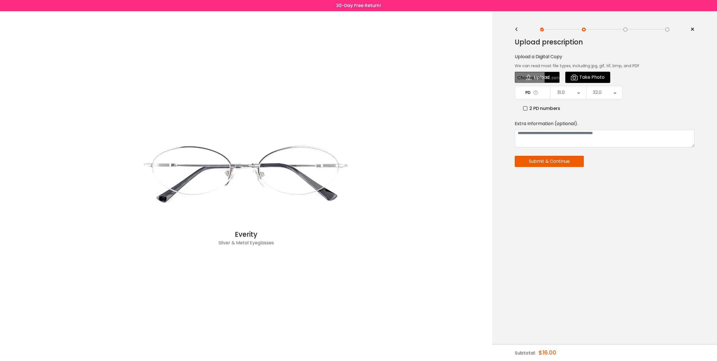
click at [529, 76] on input "file" at bounding box center [537, 77] width 45 height 11
type input "**********"
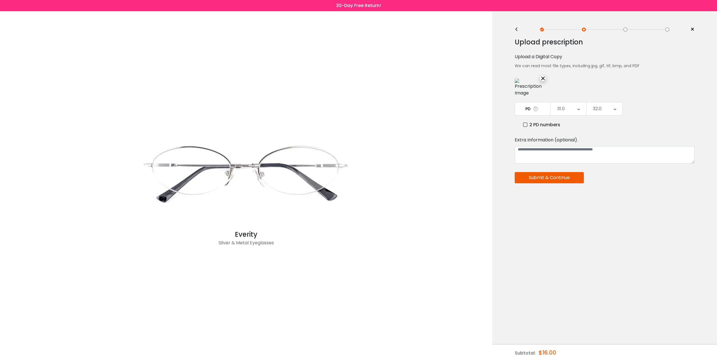
click at [561, 176] on button "Submit & Continue" at bounding box center [549, 177] width 69 height 11
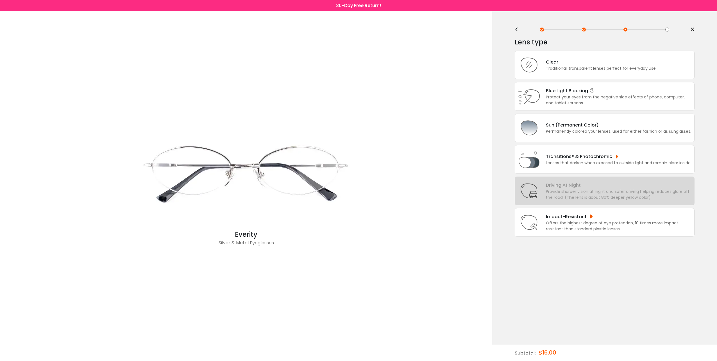
click at [557, 93] on div "Blue Light Blocking Blue Light Blocking Blue Light blocking lenses offer the be…" at bounding box center [619, 90] width 146 height 7
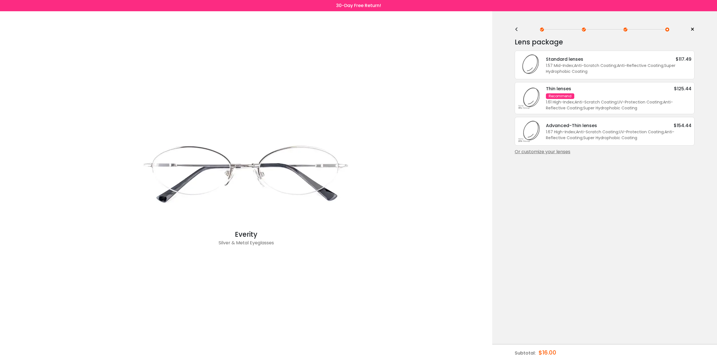
click at [591, 129] on div "1.67 High-Index ; Anti-Scratch Coating ; UV-Protection Coating ; Anti-Reflectiv…" at bounding box center [619, 135] width 146 height 12
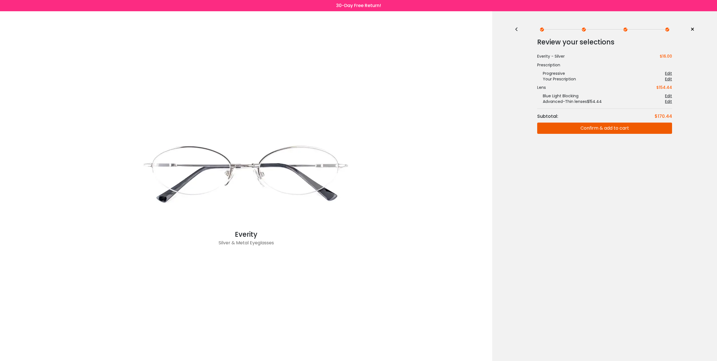
click at [601, 128] on button "Confirm & add to cart" at bounding box center [604, 127] width 135 height 11
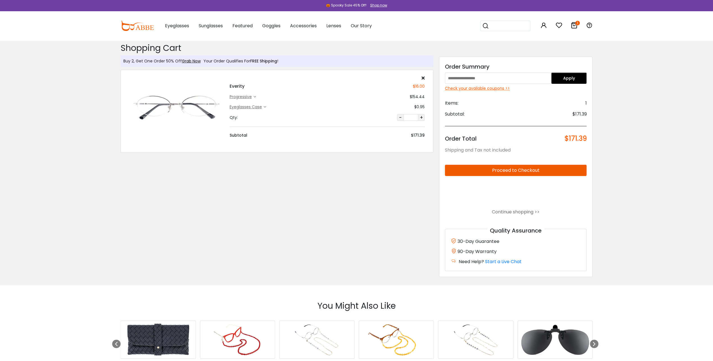
click at [242, 96] on div "progressive" at bounding box center [242, 97] width 24 height 6
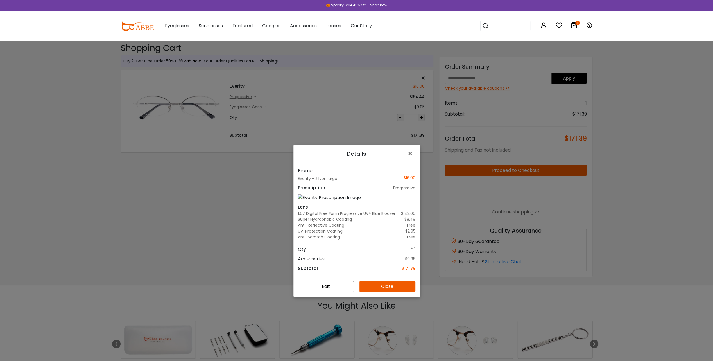
click at [378, 284] on button "Close" at bounding box center [387, 286] width 56 height 11
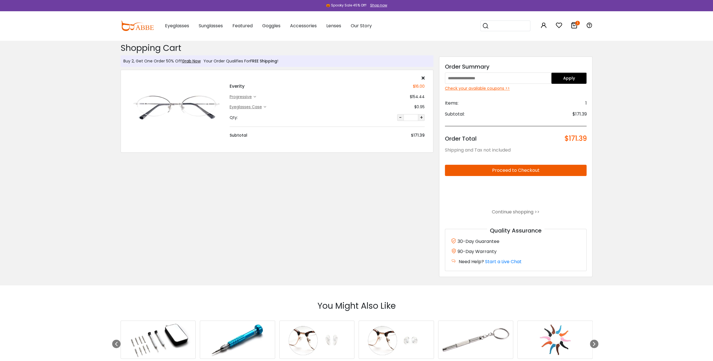
click at [516, 169] on button "Proceed to Checkout" at bounding box center [516, 170] width 142 height 11
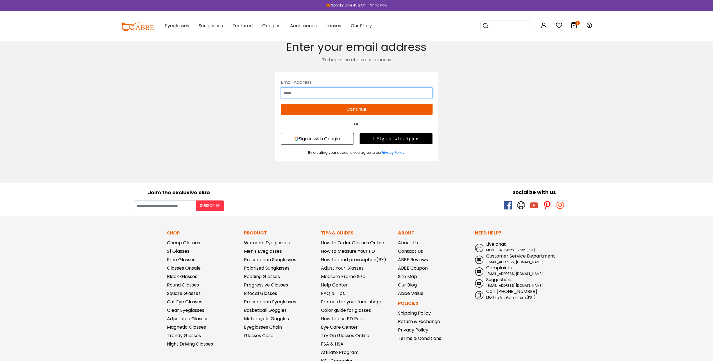
click at [301, 94] on input "text" at bounding box center [357, 92] width 152 height 11
type input "**********"
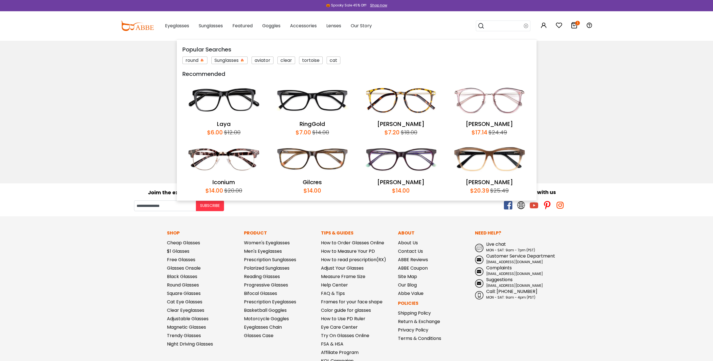
click at [623, 106] on body "Eyeglasses Thanks for your subscription Please use coupon code " NEWCOMER " to …" at bounding box center [356, 228] width 713 height 376
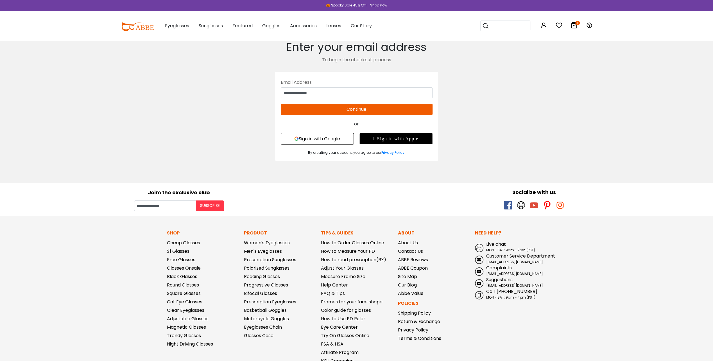
click at [362, 110] on button "Continue" at bounding box center [357, 109] width 152 height 11
